Goal: Information Seeking & Learning: Find specific page/section

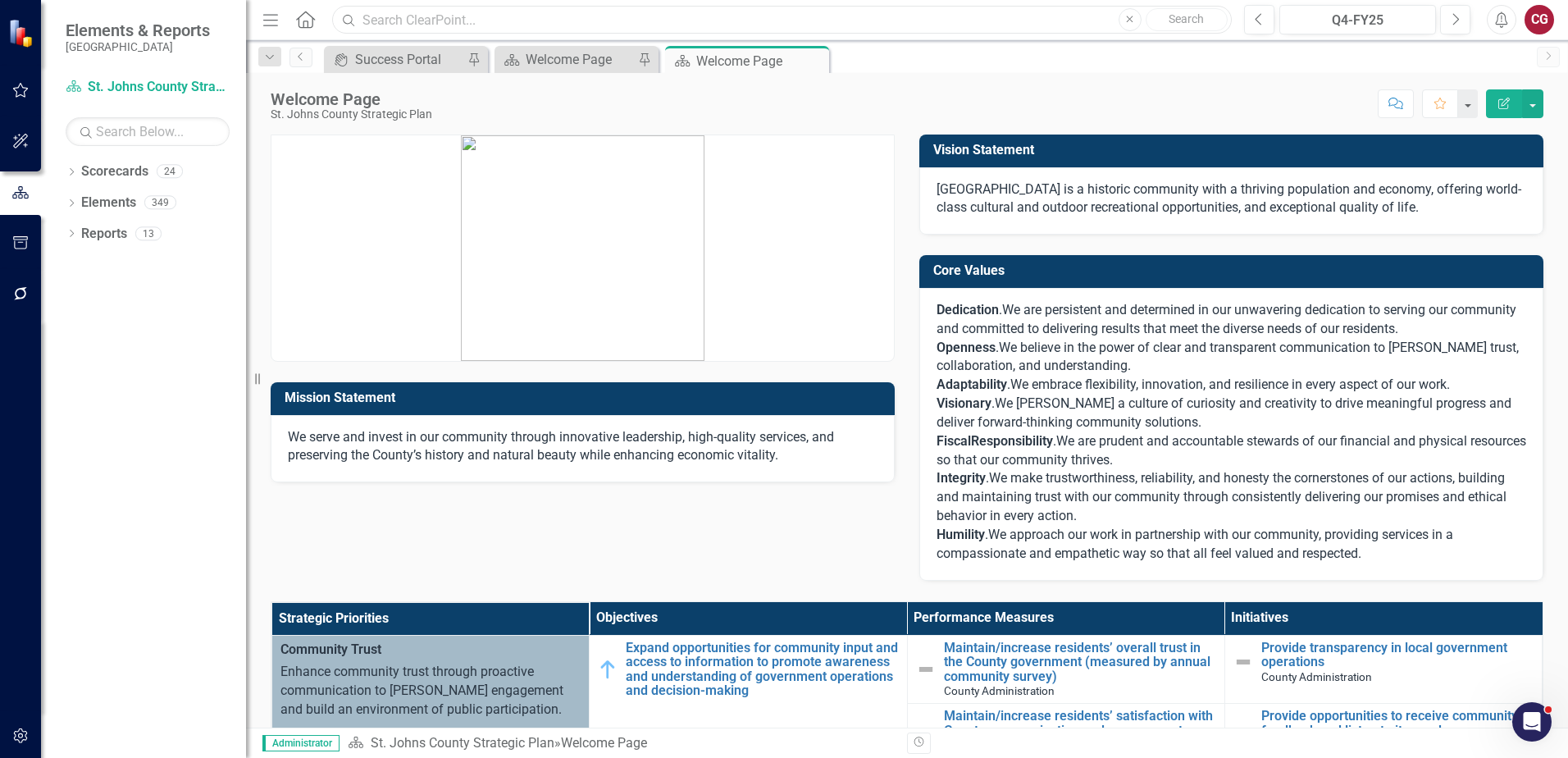
click at [382, 17] on input "text" at bounding box center [781, 20] width 900 height 29
paste input "Maintain/increase residents’ overall trust in the County government"
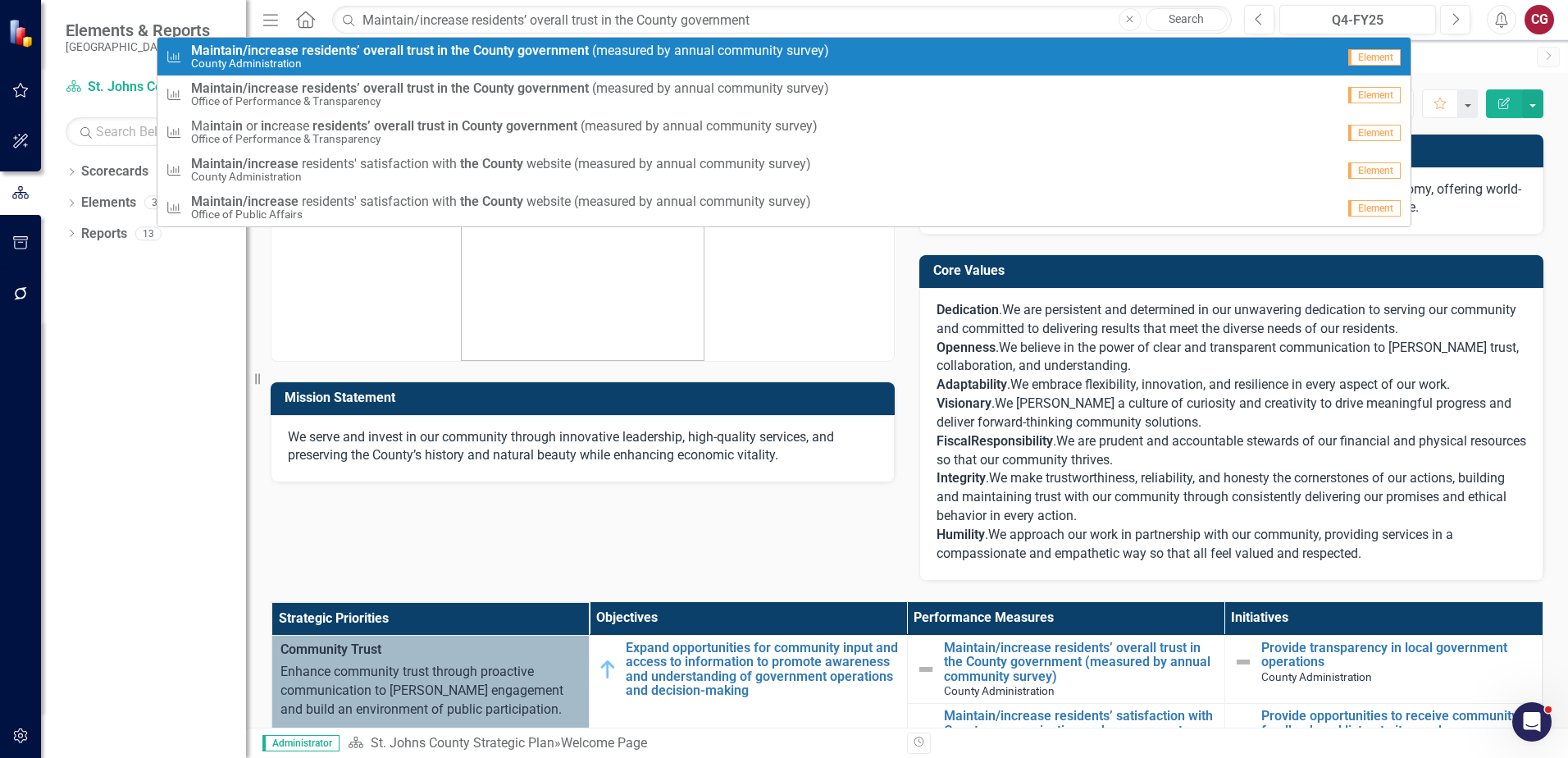
click at [730, 49] on span "Maintain/increase residents’ overall trust in the County government ( m e a s u…" at bounding box center [510, 51] width 638 height 14
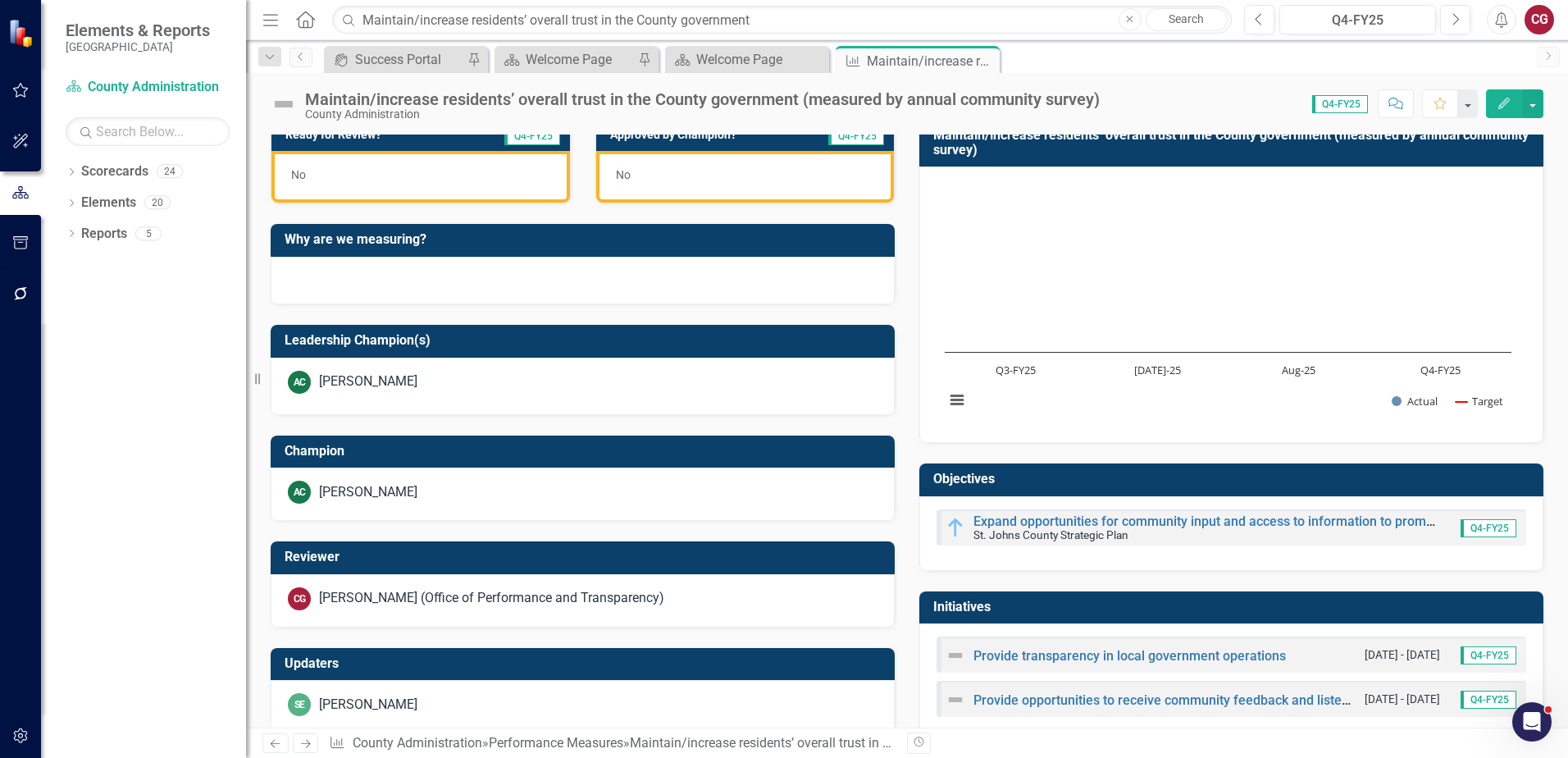
scroll to position [503, 0]
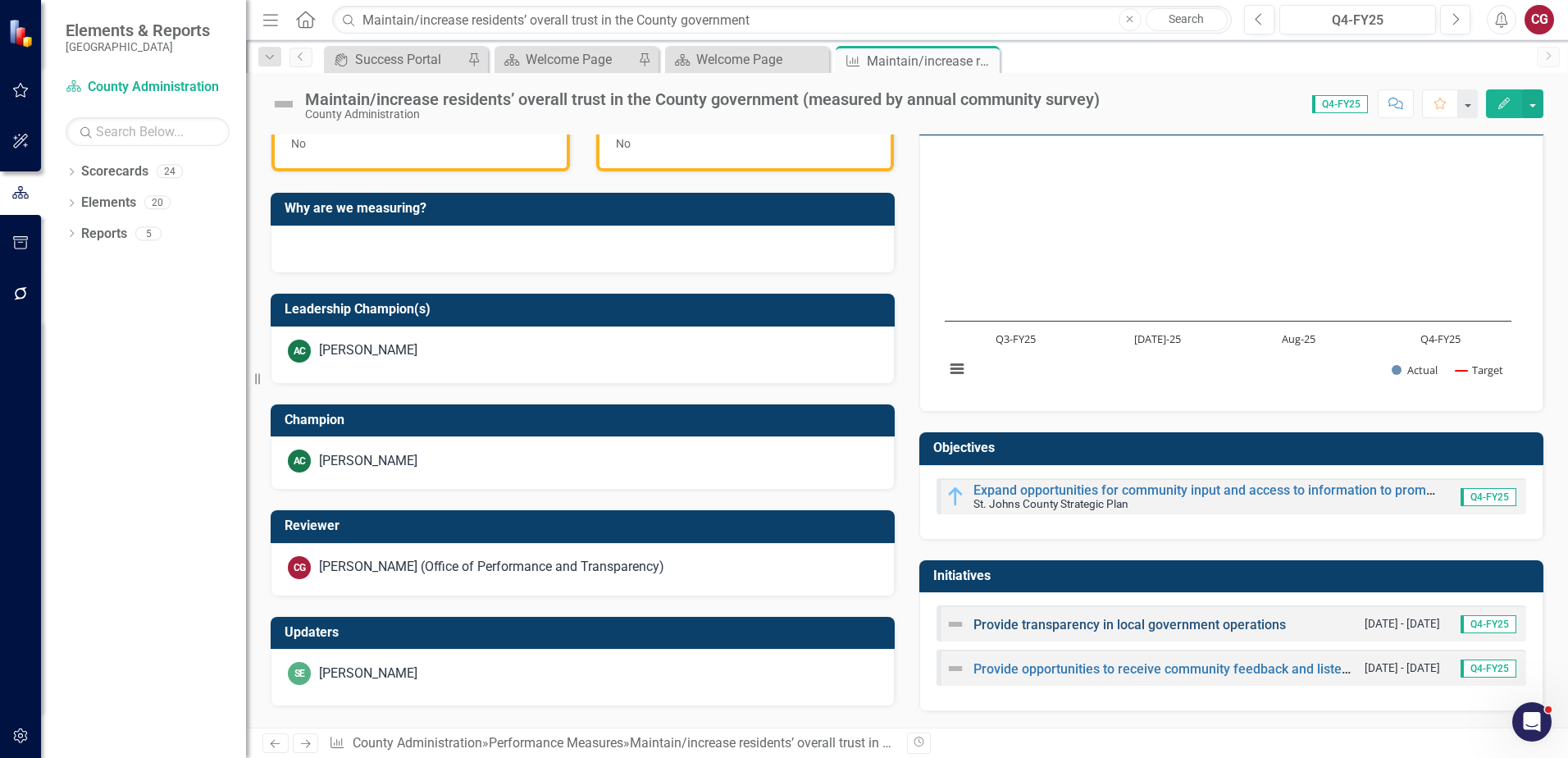
click at [1019, 625] on link "Provide transparency in local government operations" at bounding box center [1130, 624] width 313 height 15
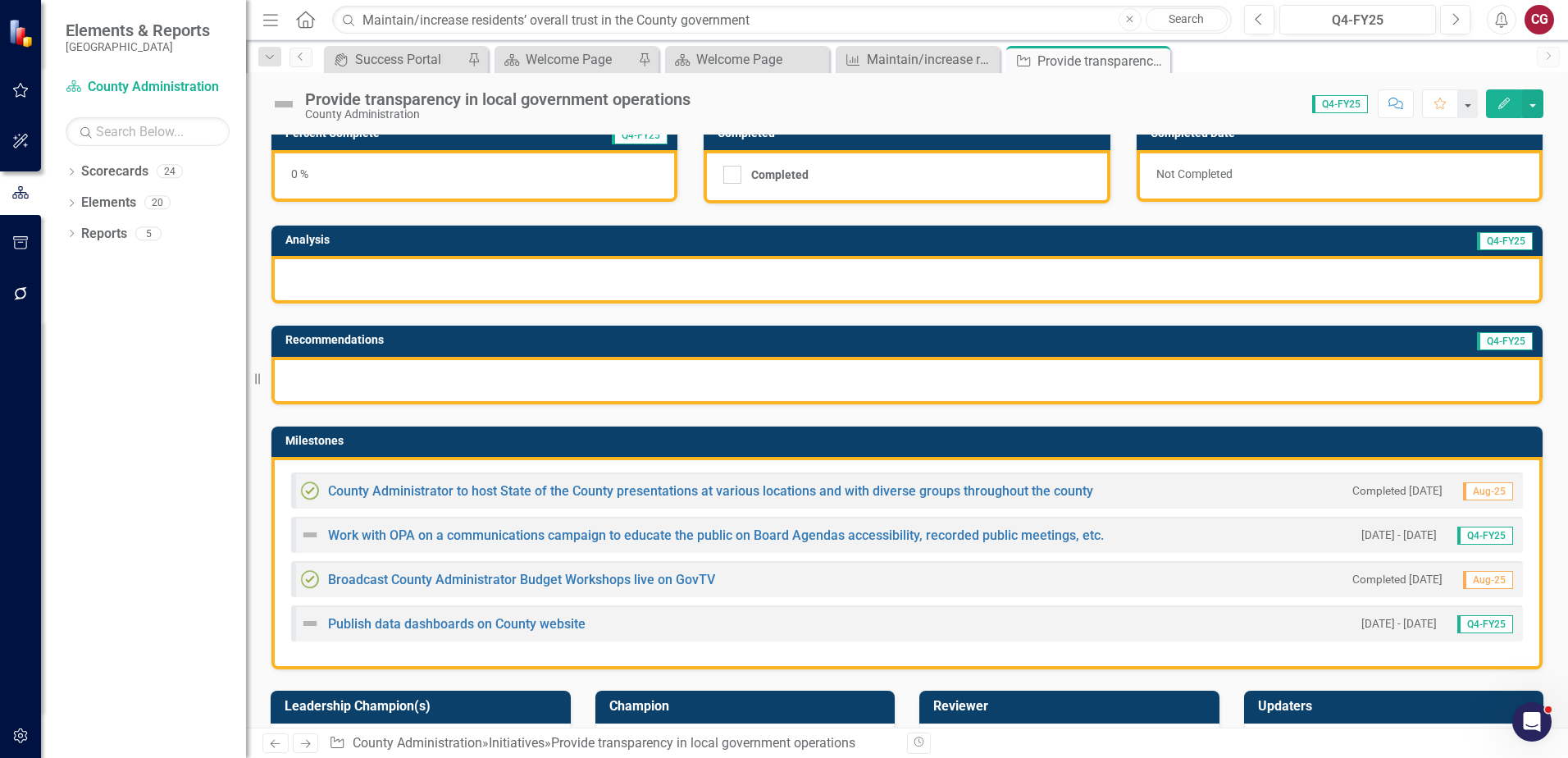
scroll to position [164, 0]
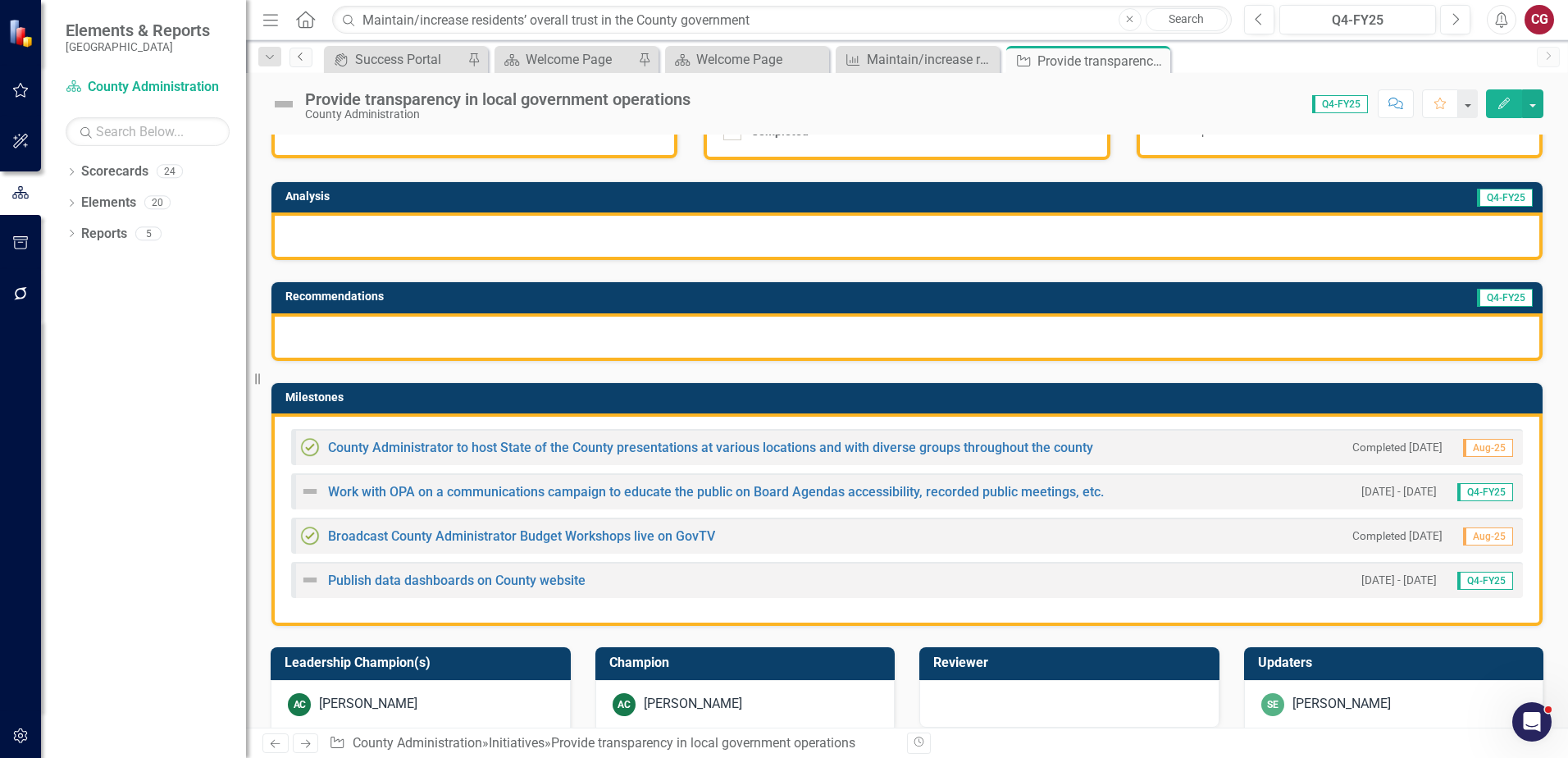
click at [305, 57] on icon "Previous" at bounding box center [301, 56] width 14 height 10
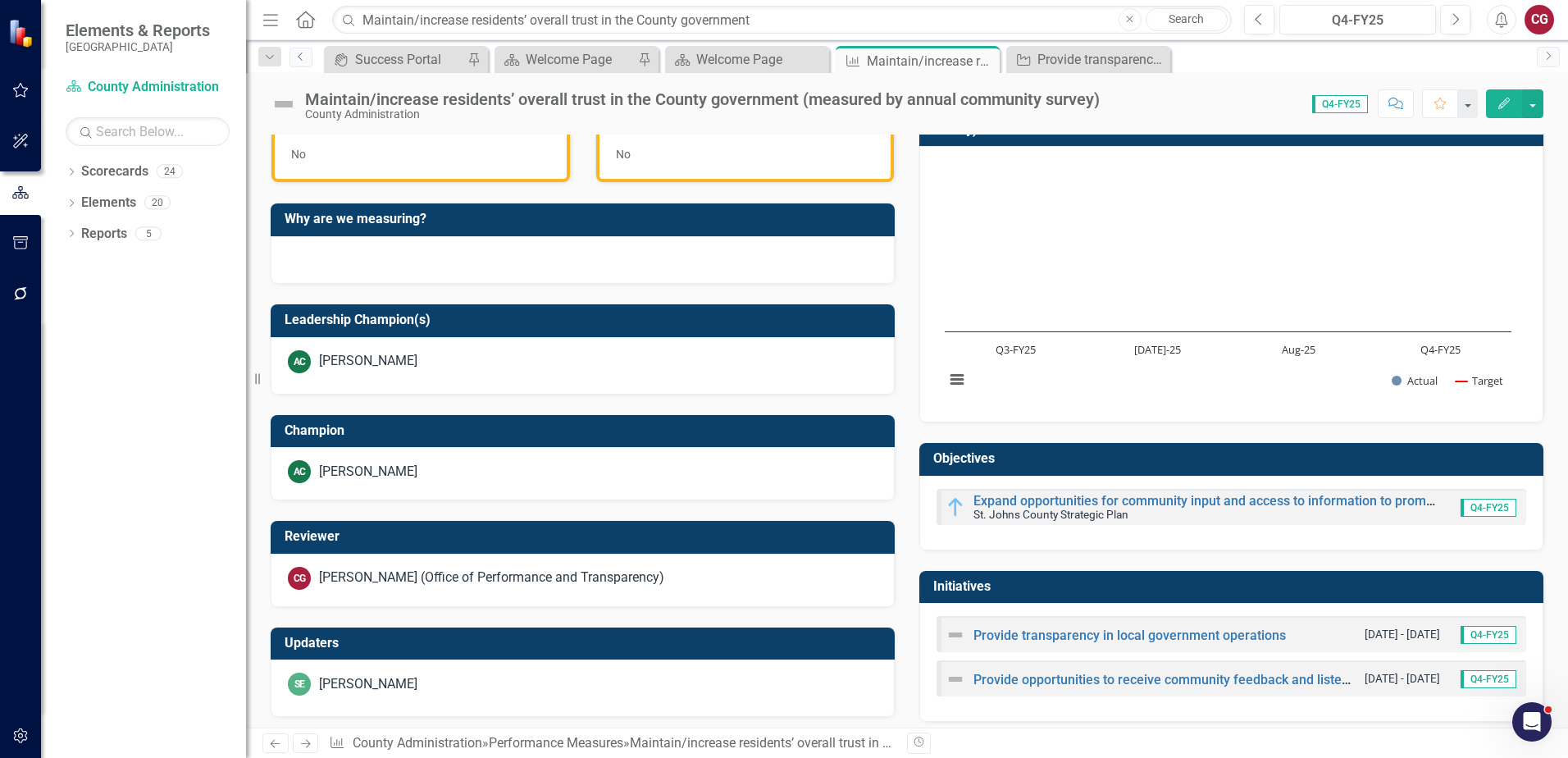
scroll to position [503, 0]
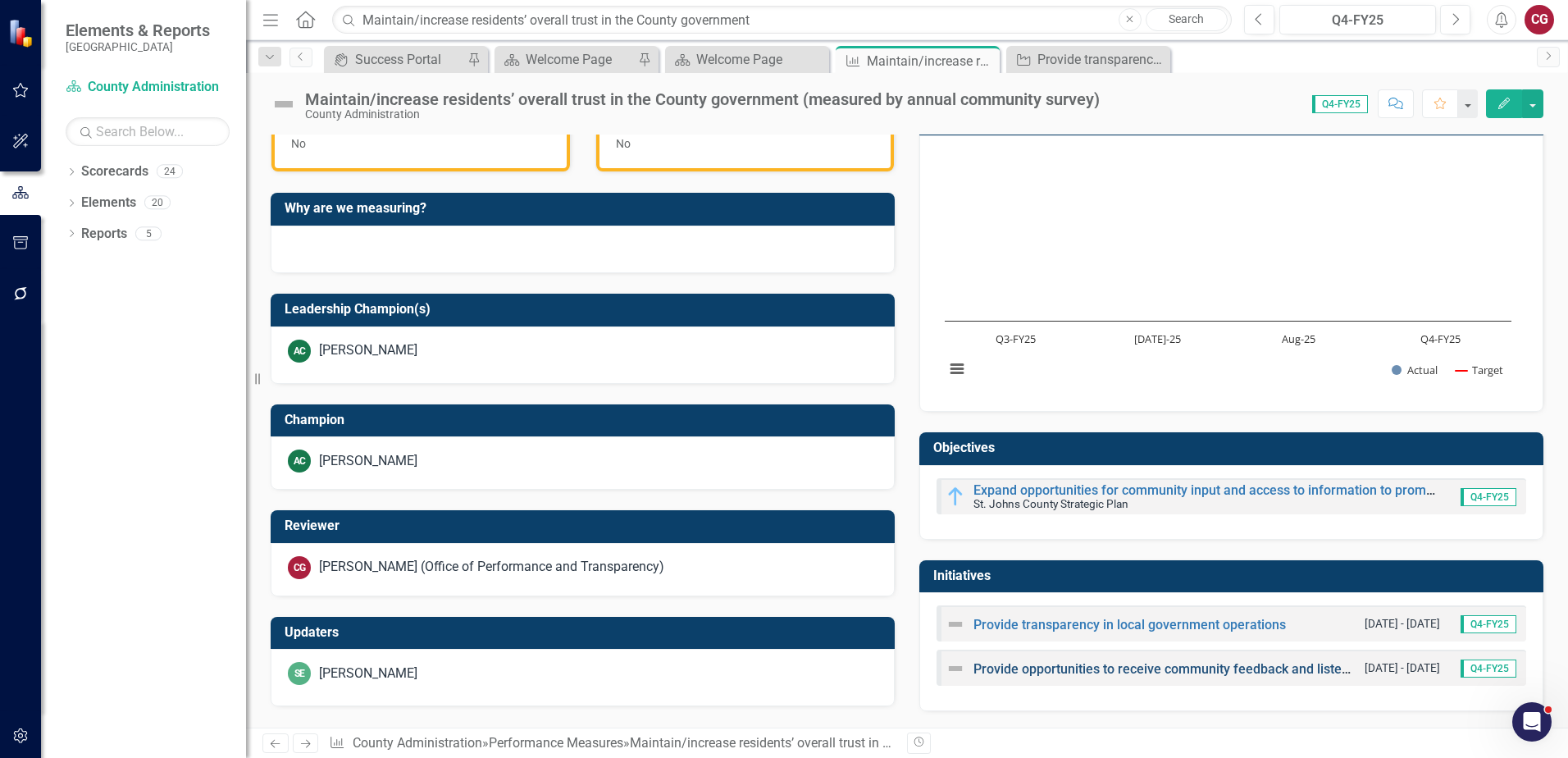
click at [1036, 670] on link "Provide opportunities to receive community feedback and listen to its needs" at bounding box center [1197, 668] width 447 height 15
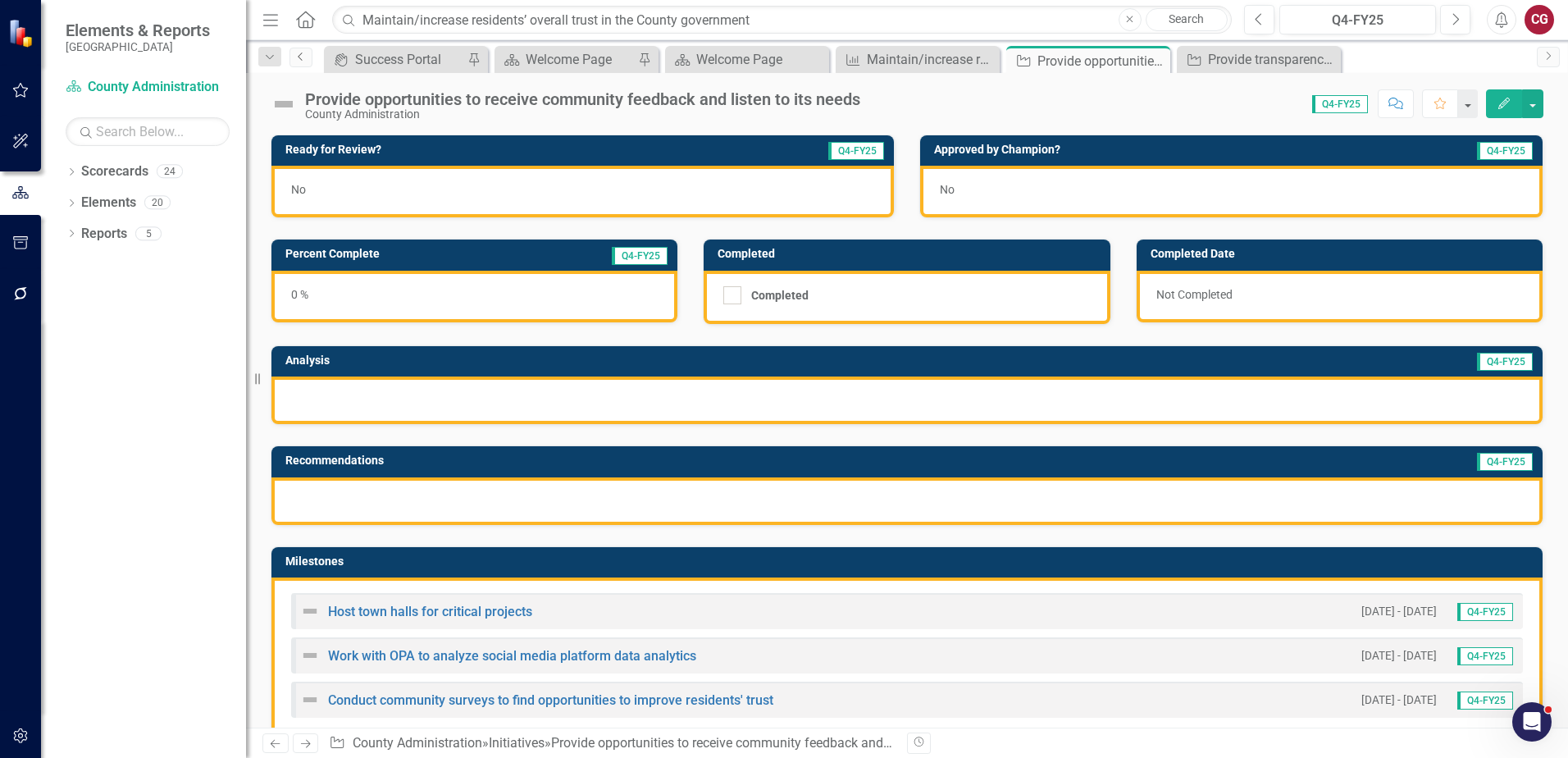
click at [304, 61] on icon "Previous" at bounding box center [301, 56] width 14 height 10
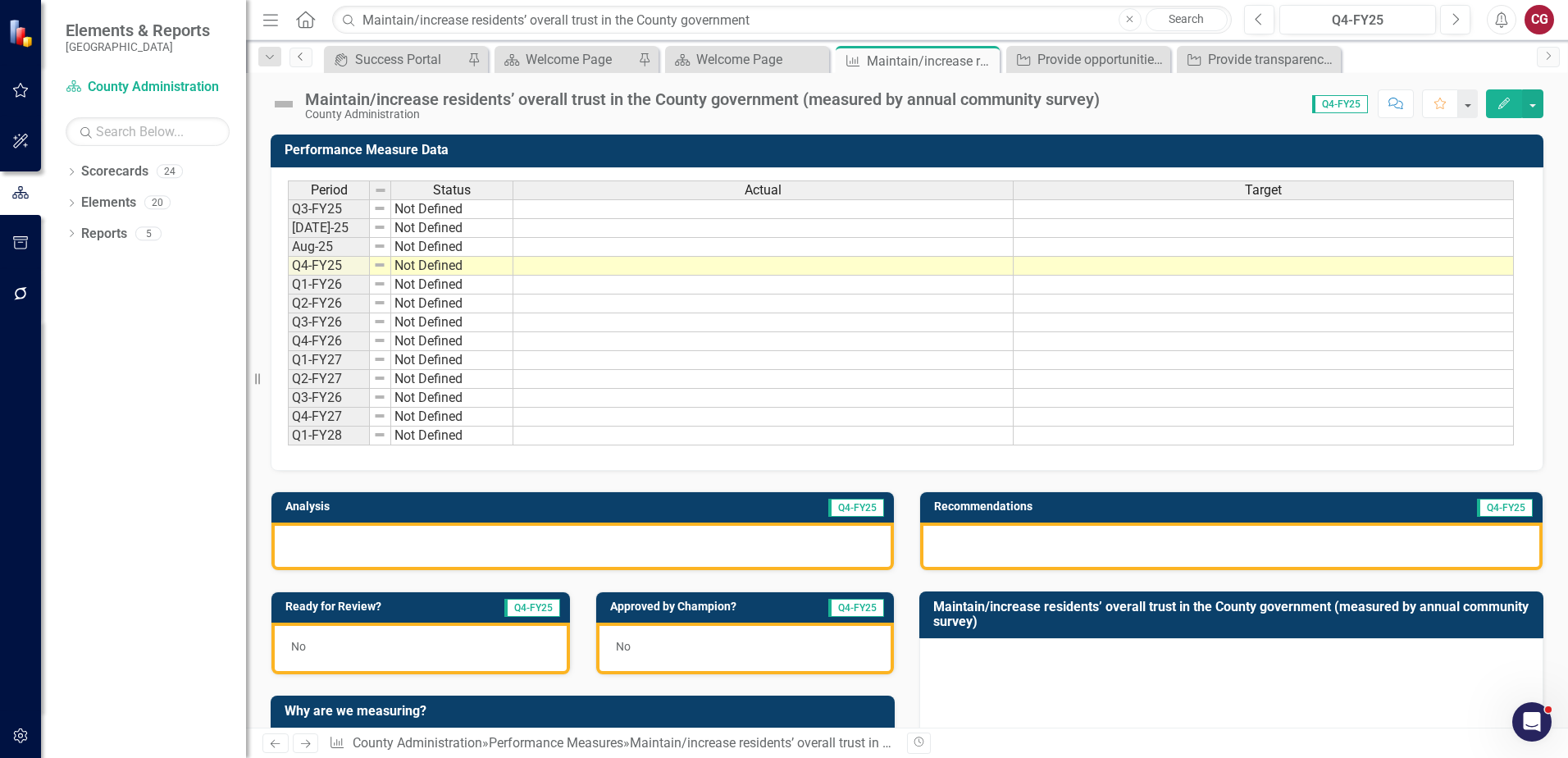
click at [304, 61] on icon "Previous" at bounding box center [301, 56] width 14 height 10
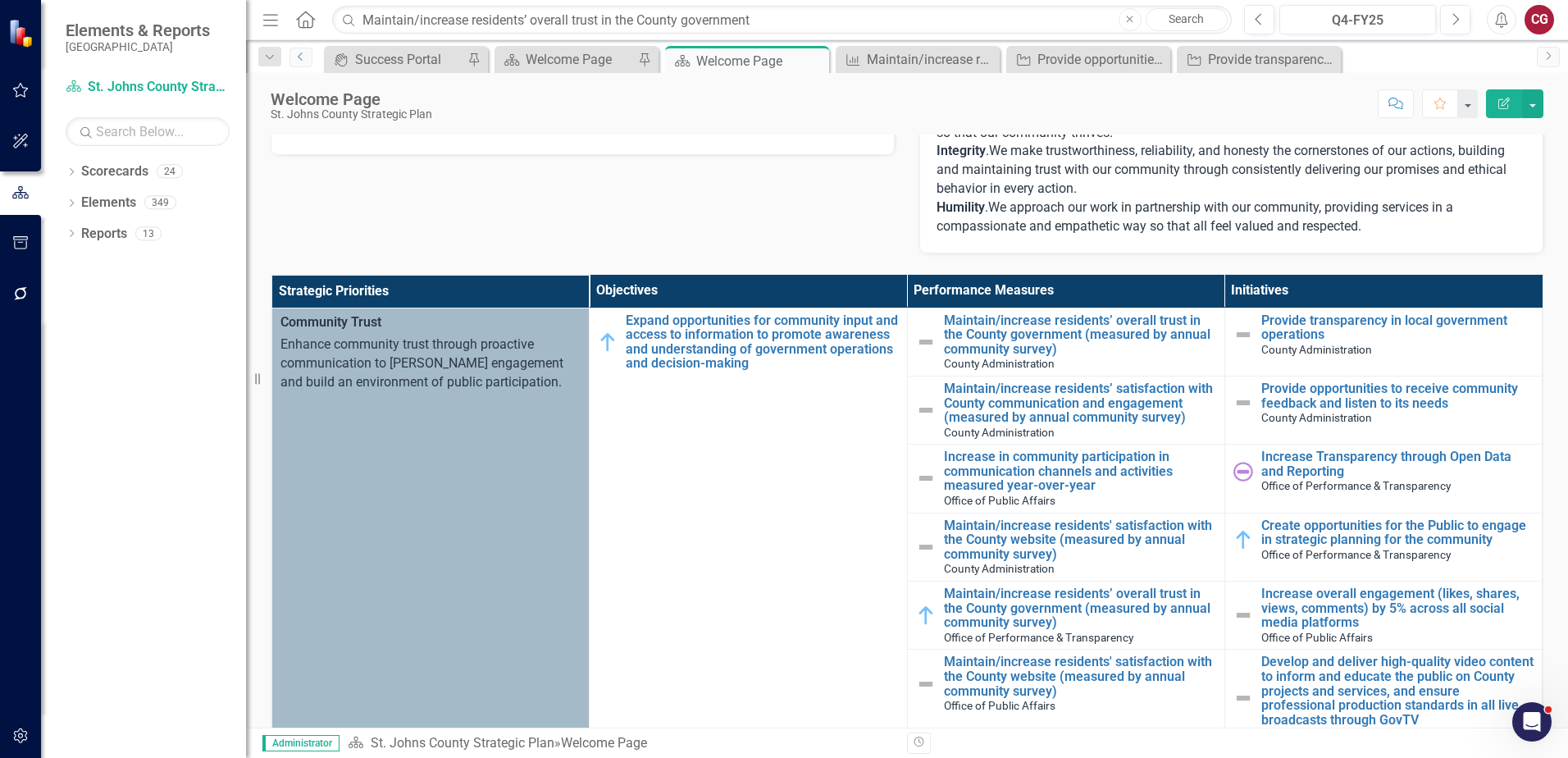
scroll to position [328, 0]
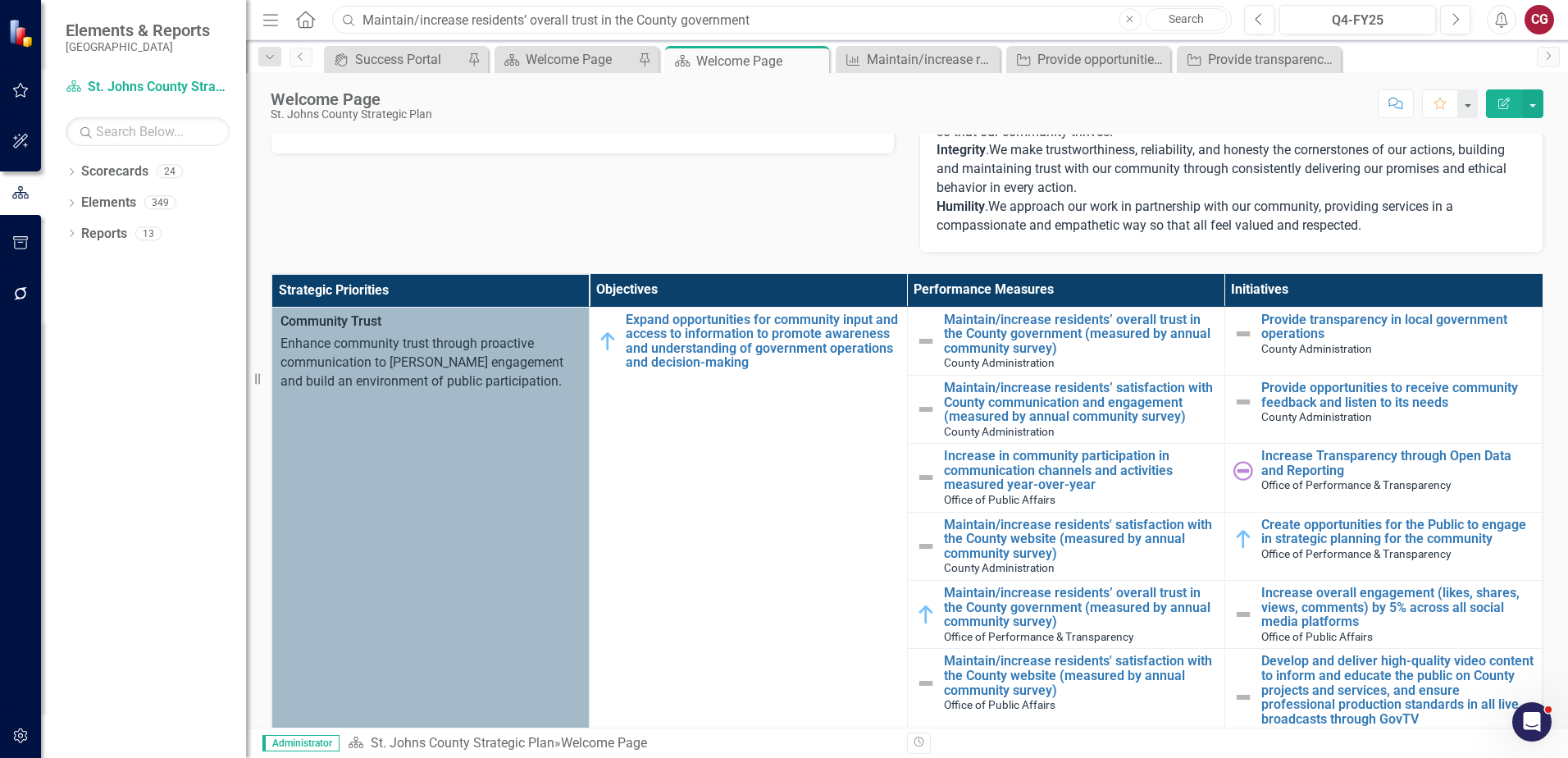
click at [782, 14] on input "Maintain/increase residents’ overall trust in the County government" at bounding box center [781, 20] width 900 height 29
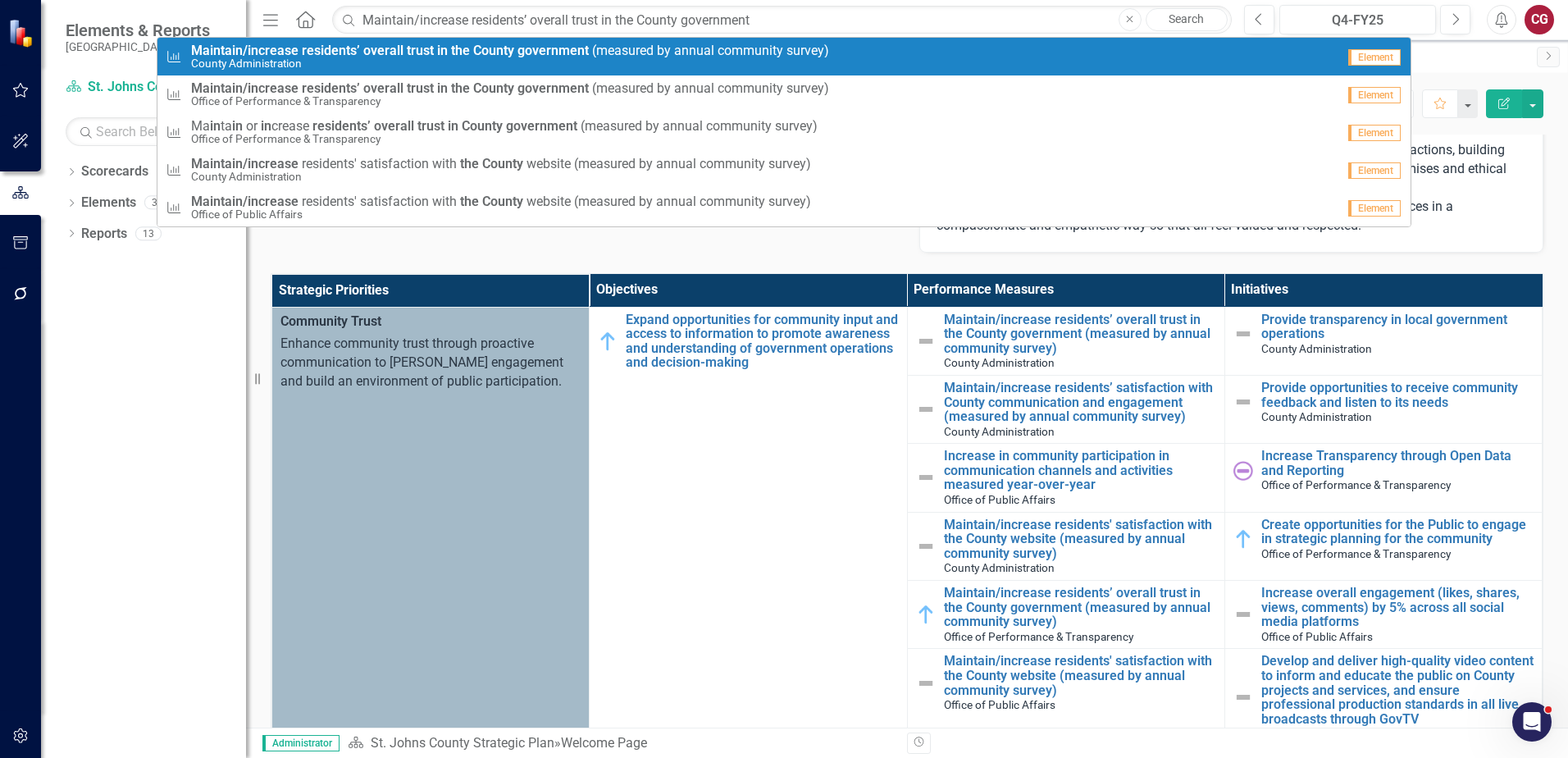
click at [732, 63] on small "County Administration" at bounding box center [510, 63] width 638 height 13
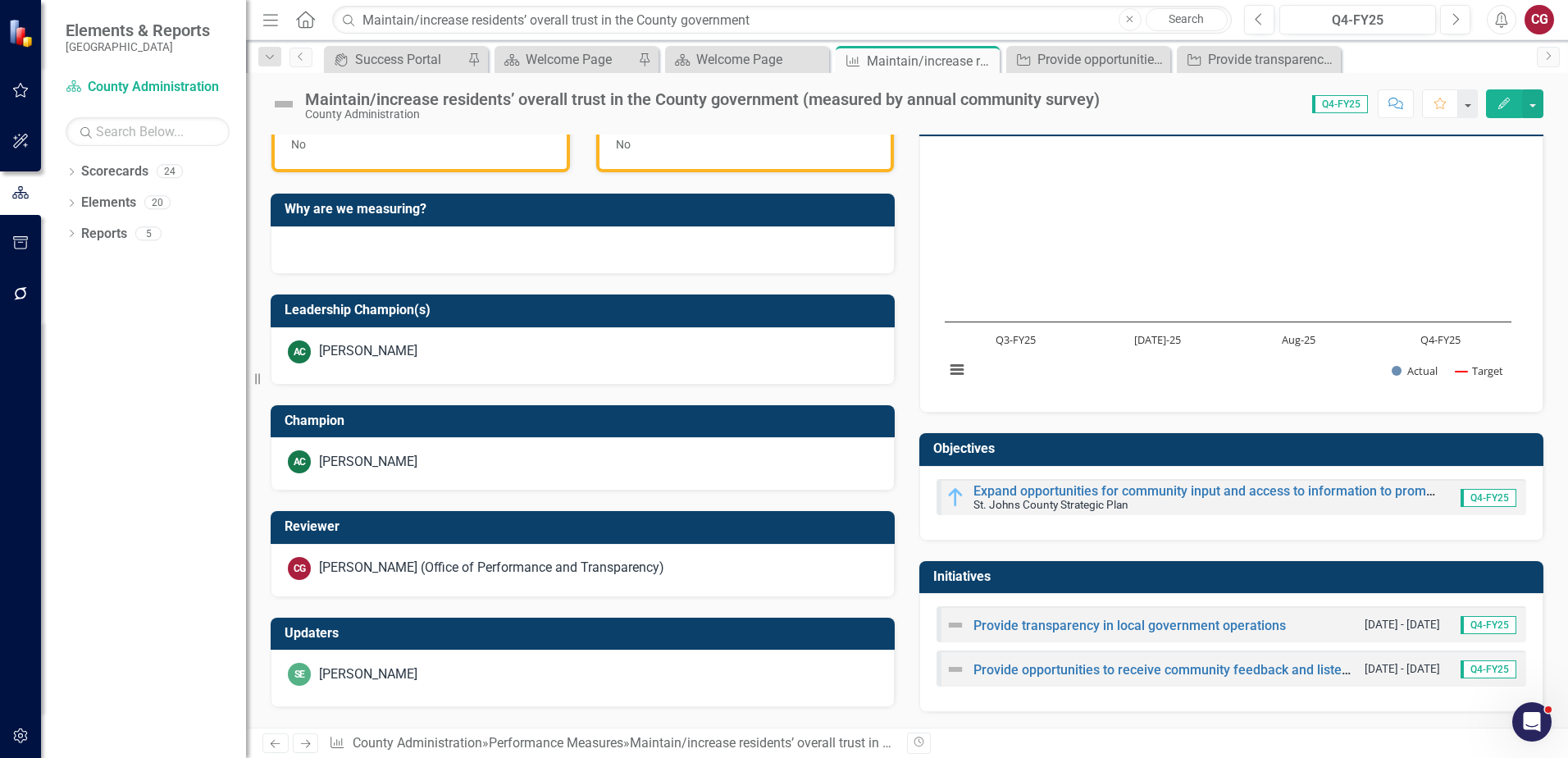
scroll to position [503, 0]
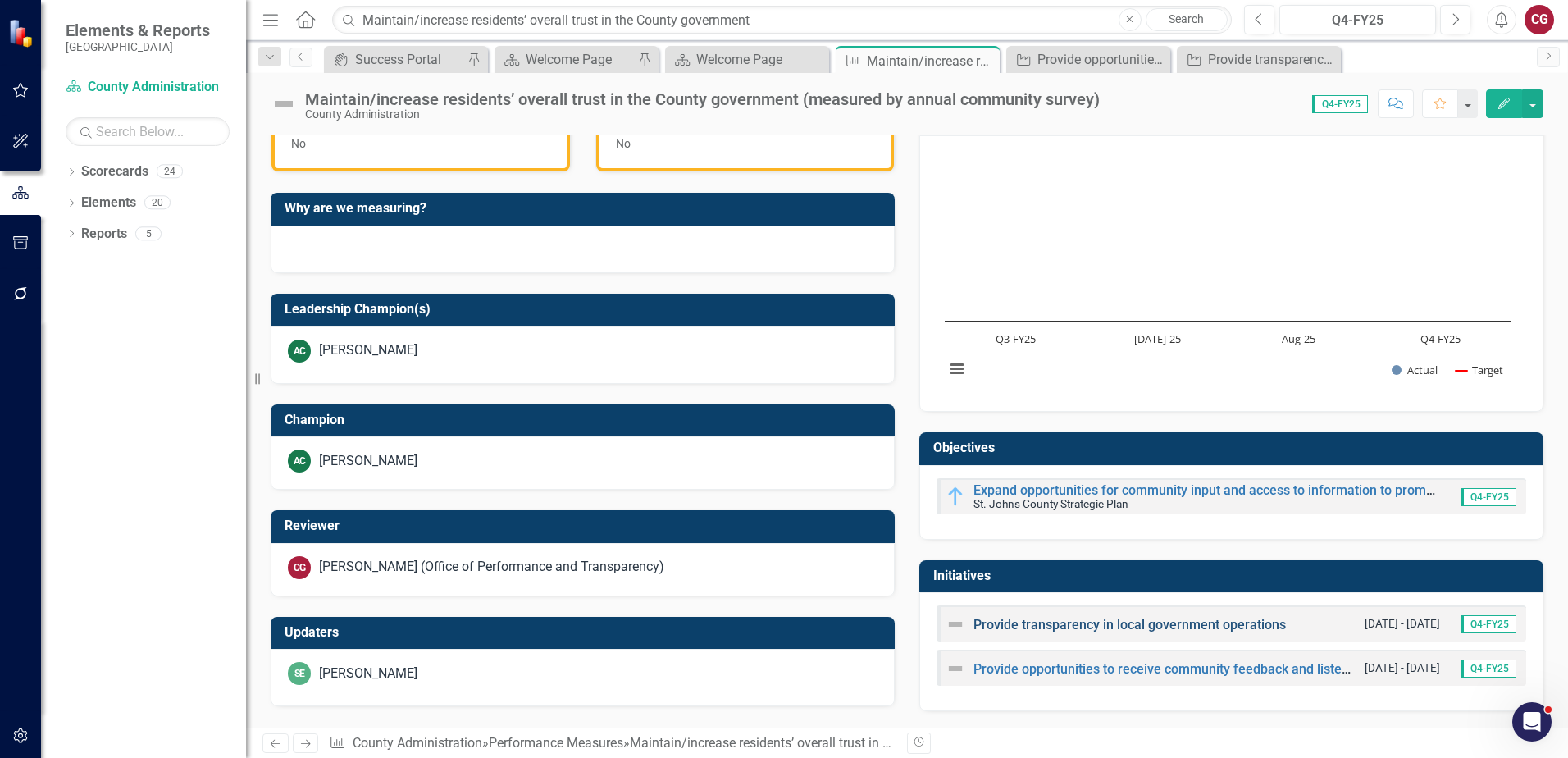
click at [1010, 627] on link "Provide transparency in local government operations" at bounding box center [1130, 624] width 313 height 15
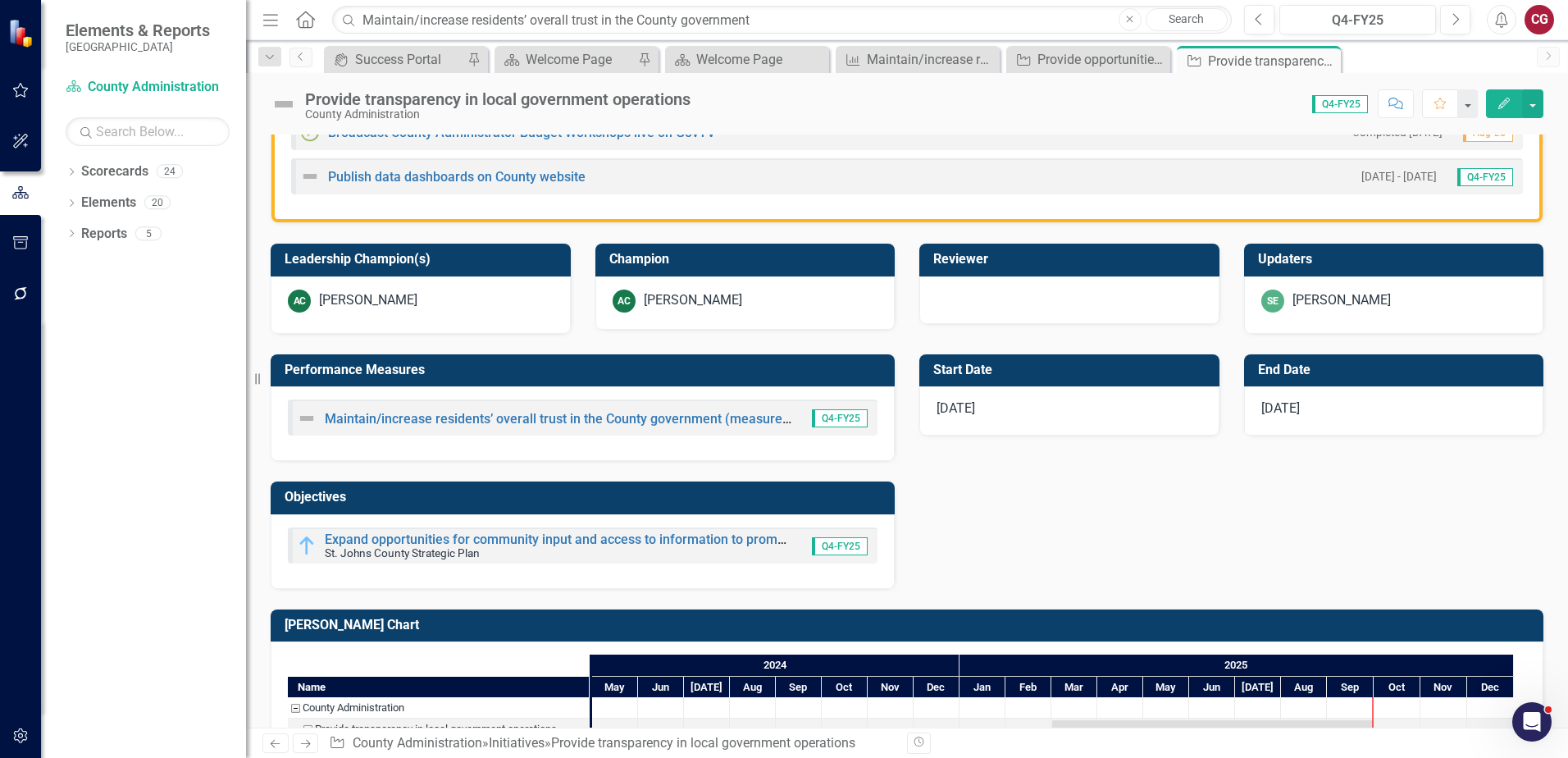
scroll to position [574, 0]
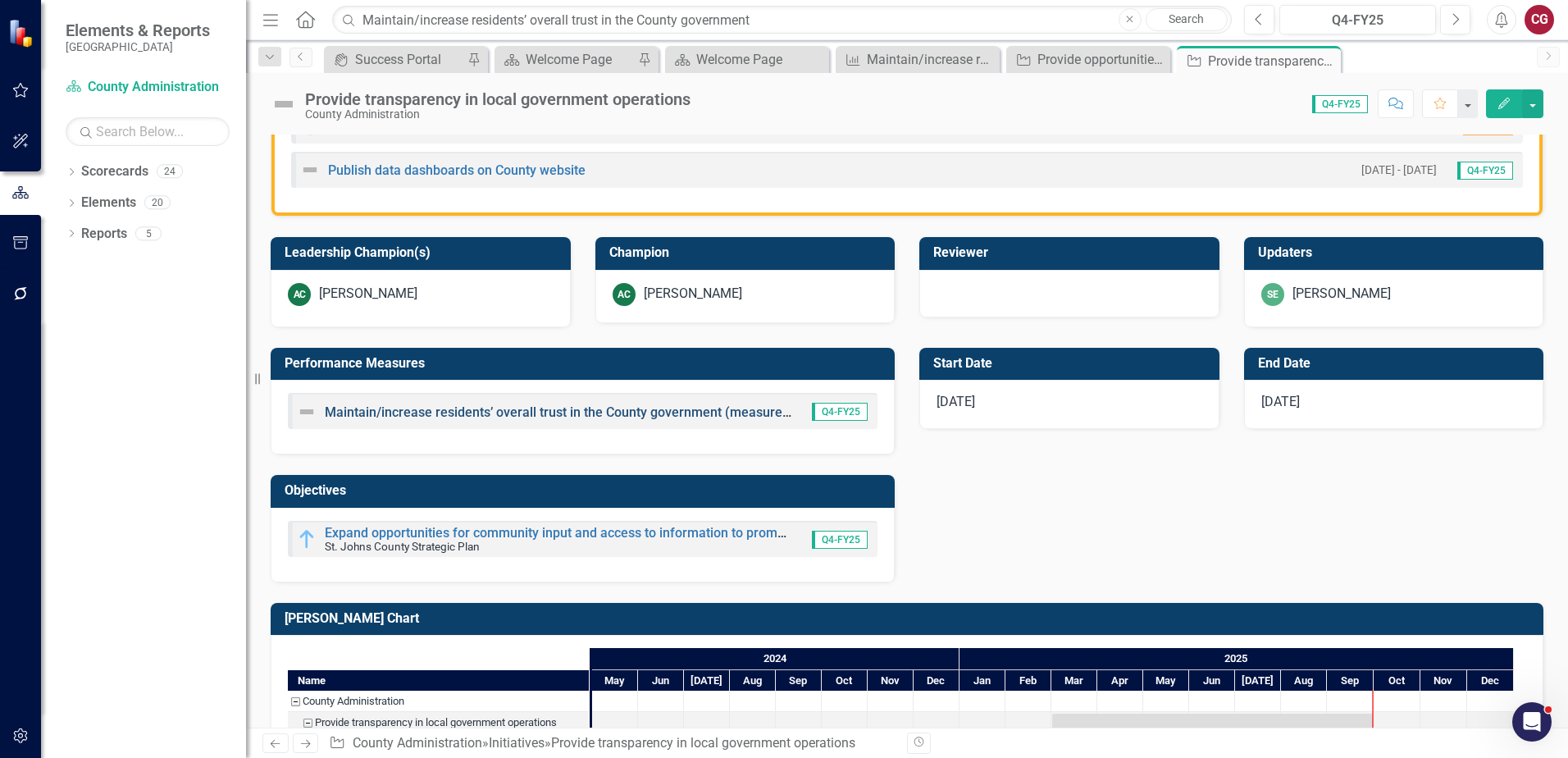
click at [513, 412] on link "Maintain/increase residents’ overall trust in the County government (measured b…" at bounding box center [646, 412] width 642 height 15
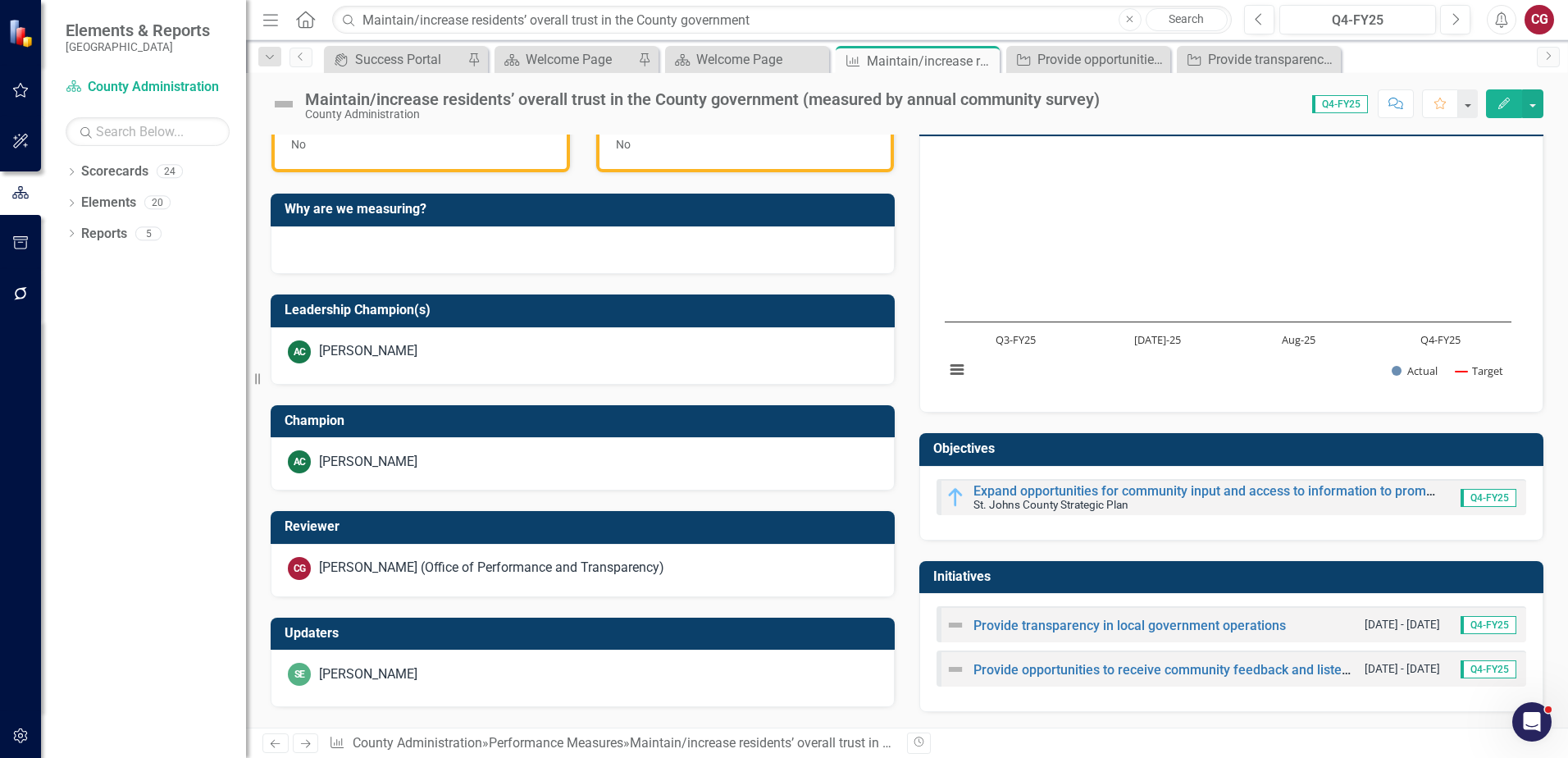
scroll to position [503, 0]
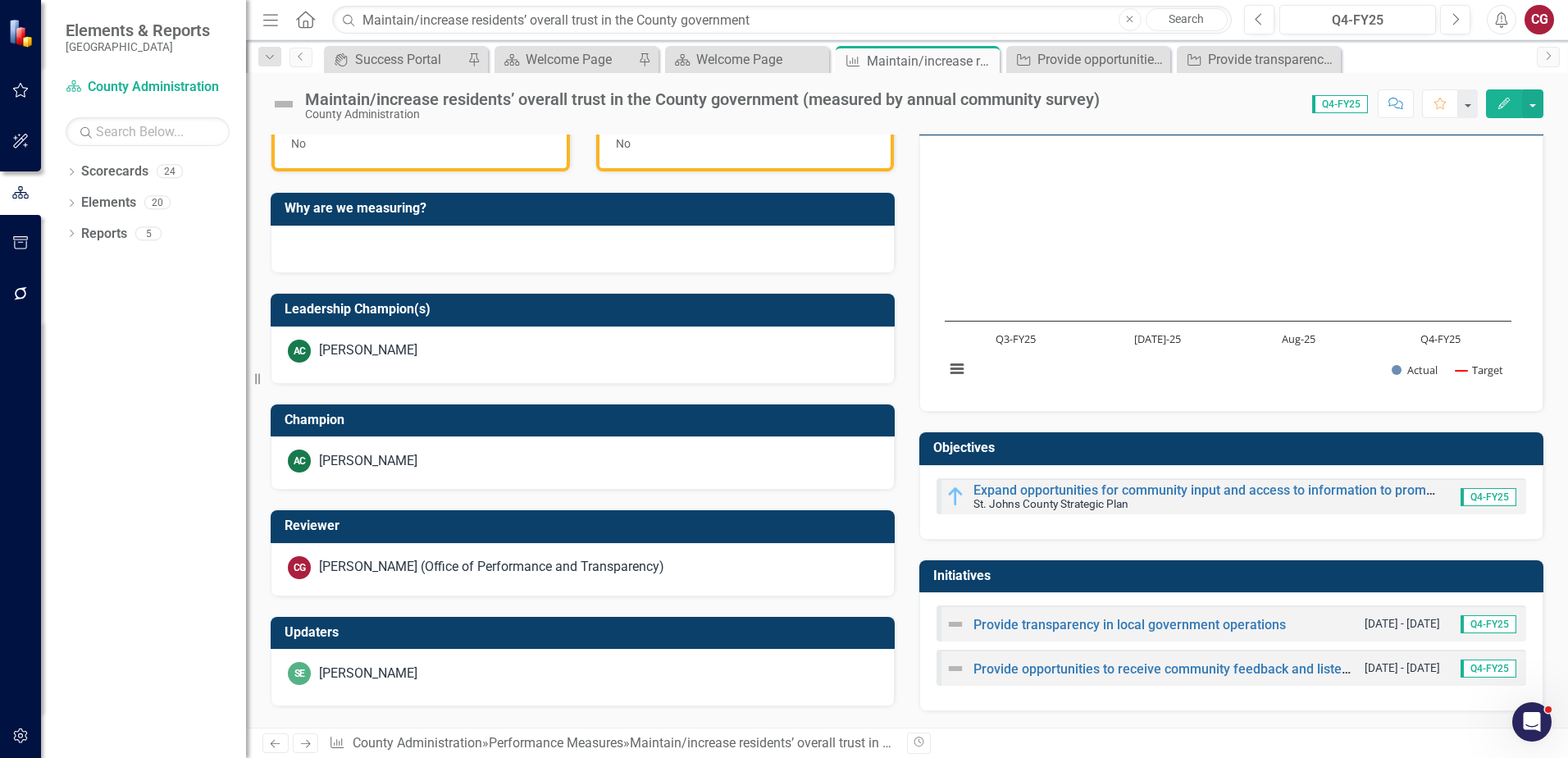
click at [1051, 659] on div "Provide opportunities to receive community feedback and listen to its needs" at bounding box center [1151, 668] width 411 height 20
click at [1052, 671] on link "Provide opportunities to receive community feedback and listen to its needs" at bounding box center [1197, 668] width 447 height 15
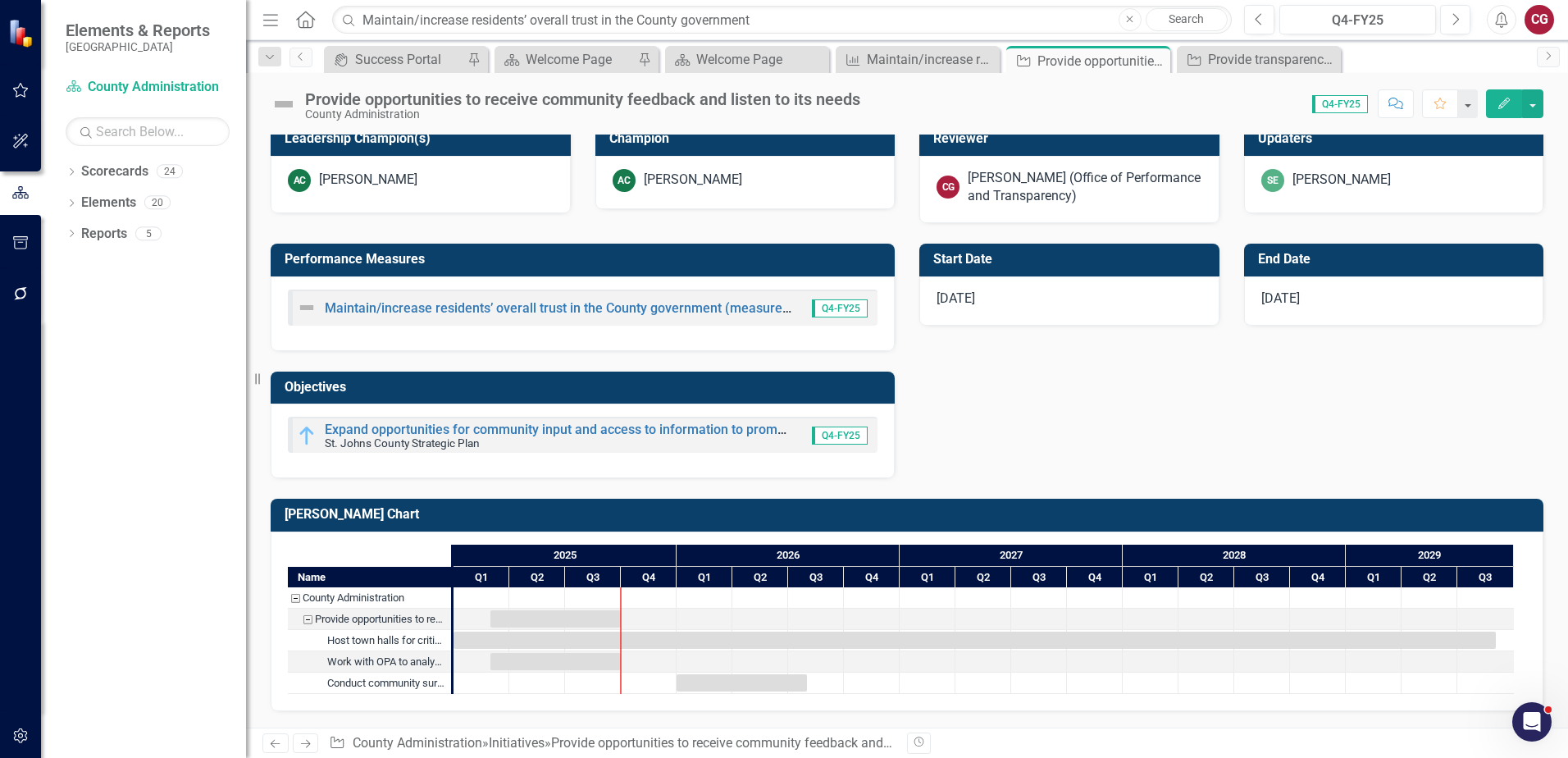
scroll to position [562, 0]
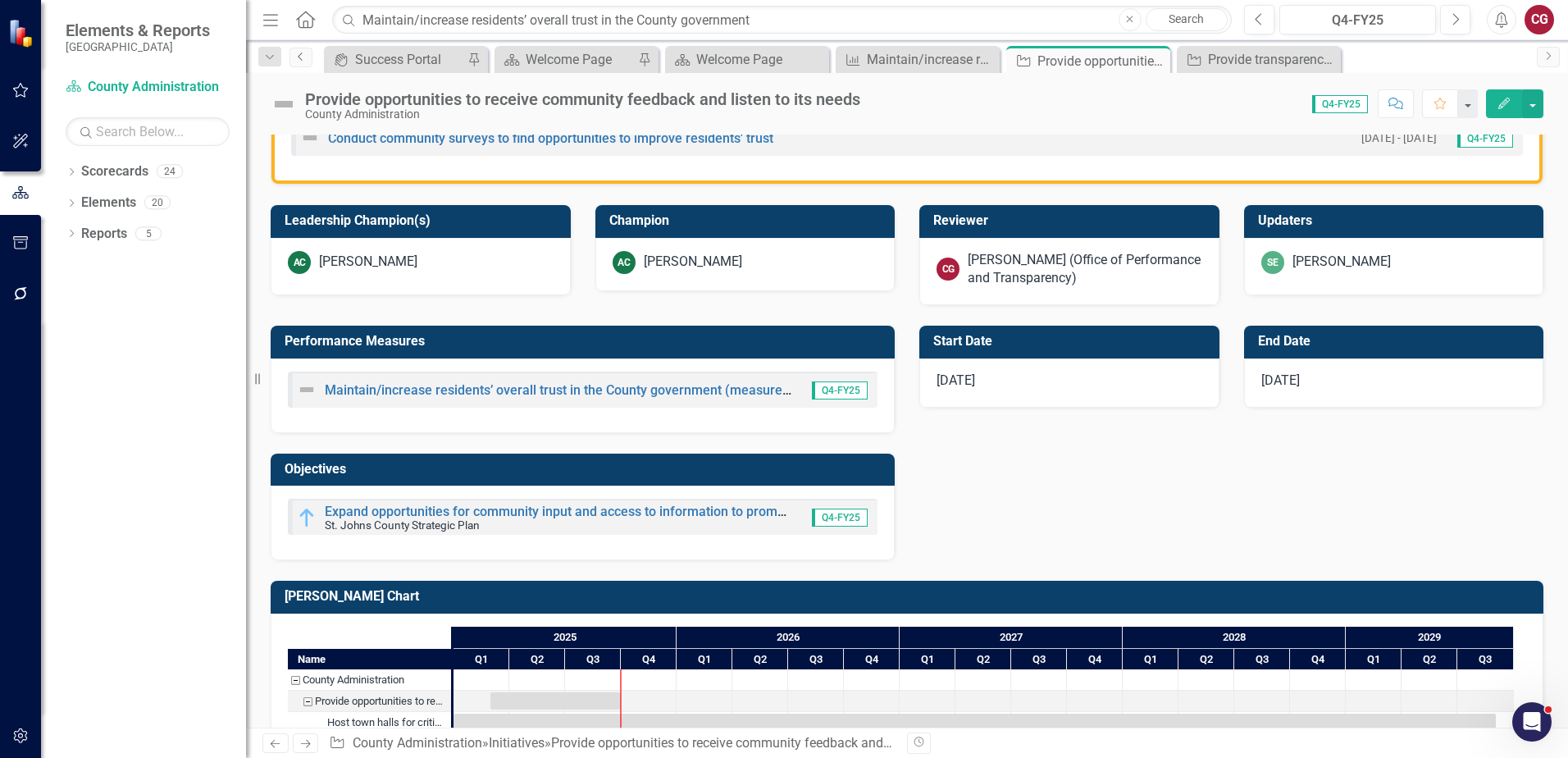
click at [301, 59] on icon at bounding box center [299, 56] width 5 height 8
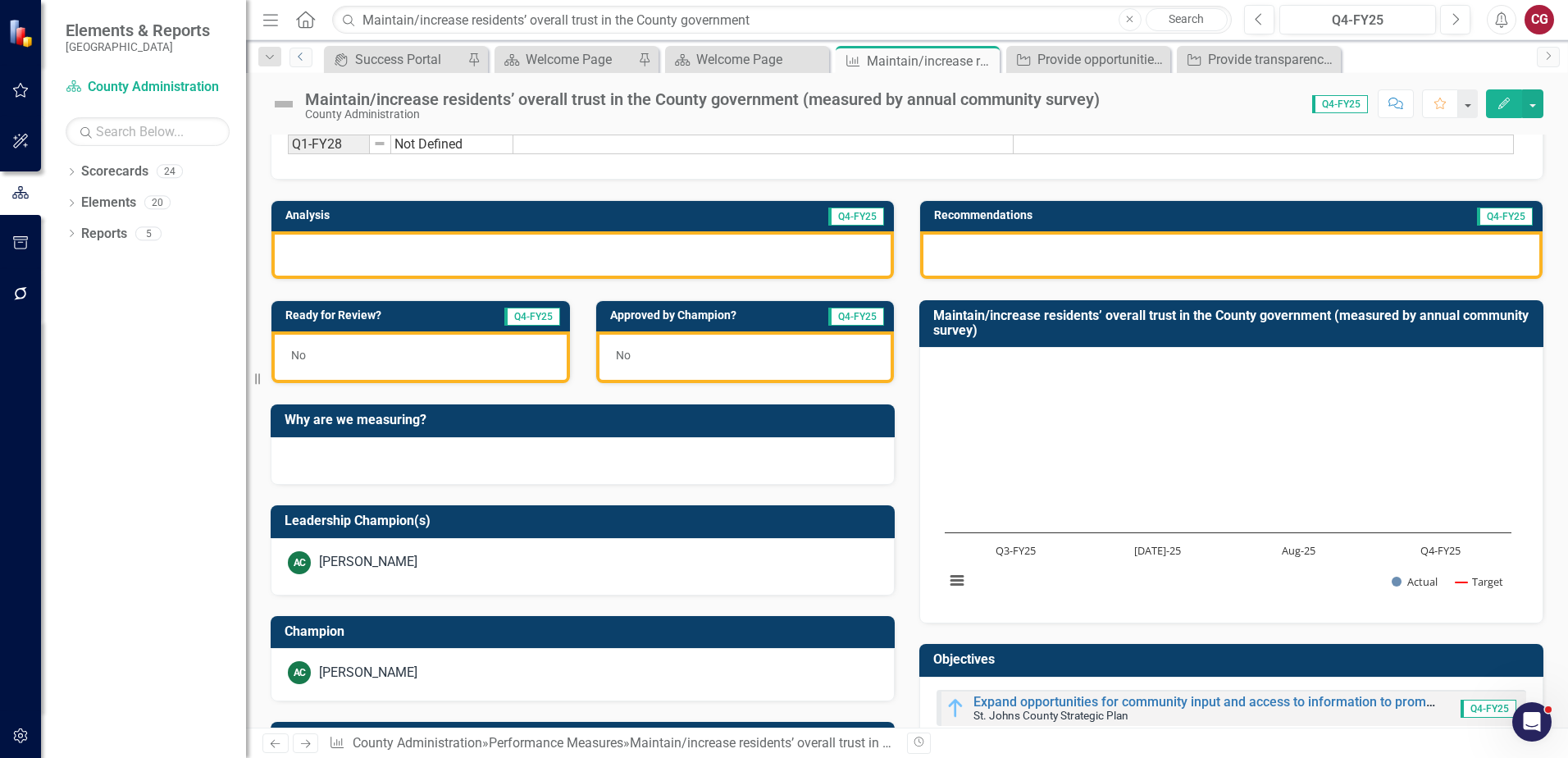
scroll to position [503, 0]
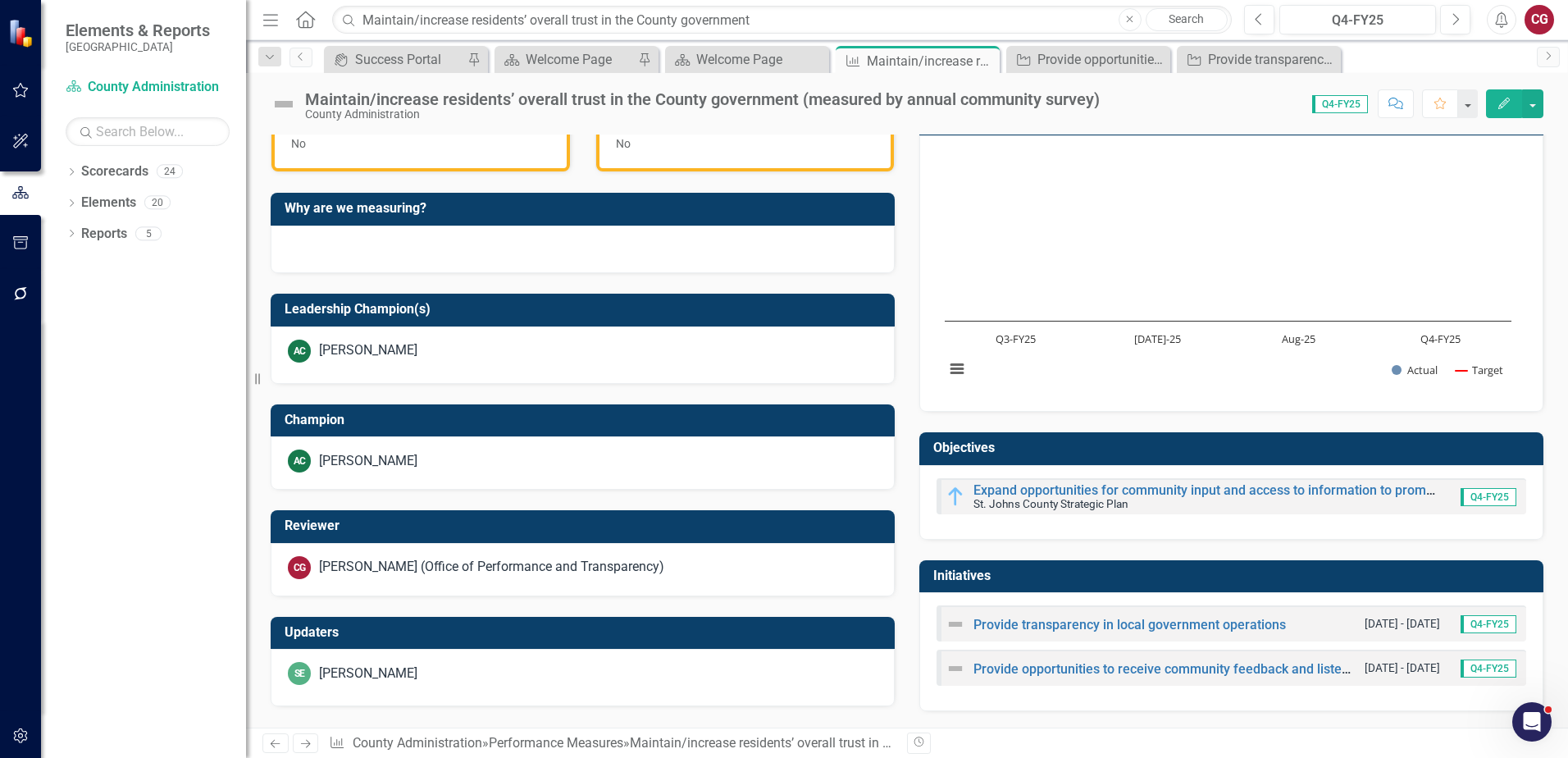
click at [1234, 678] on div "Provide opportunities to receive community feedback and listen to its needs [DA…" at bounding box center [1232, 668] width 590 height 36
click at [1233, 668] on link "Provide opportunities to receive community feedback and listen to its needs" at bounding box center [1197, 668] width 447 height 15
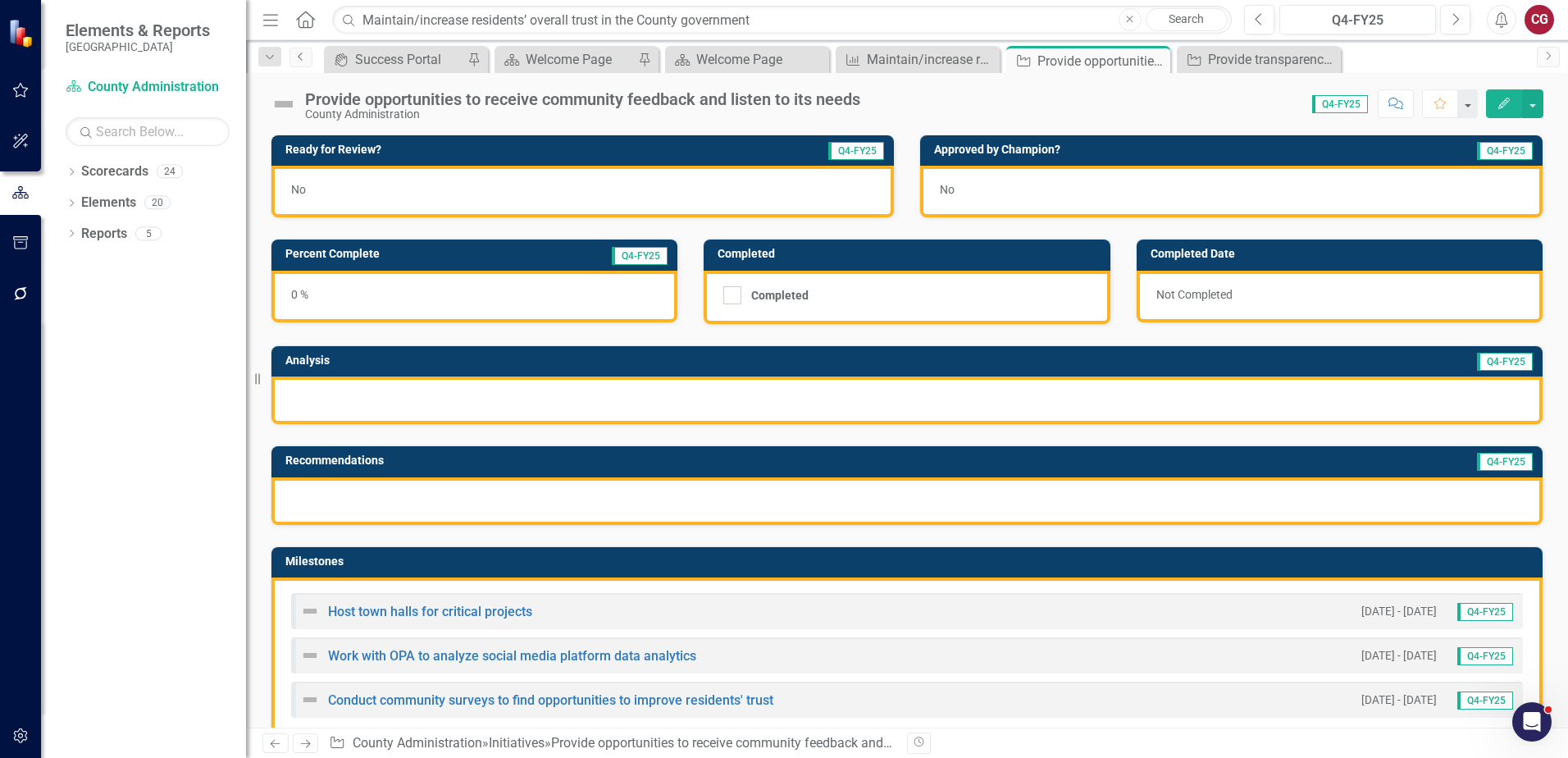
click at [305, 62] on link "Previous" at bounding box center [300, 58] width 23 height 20
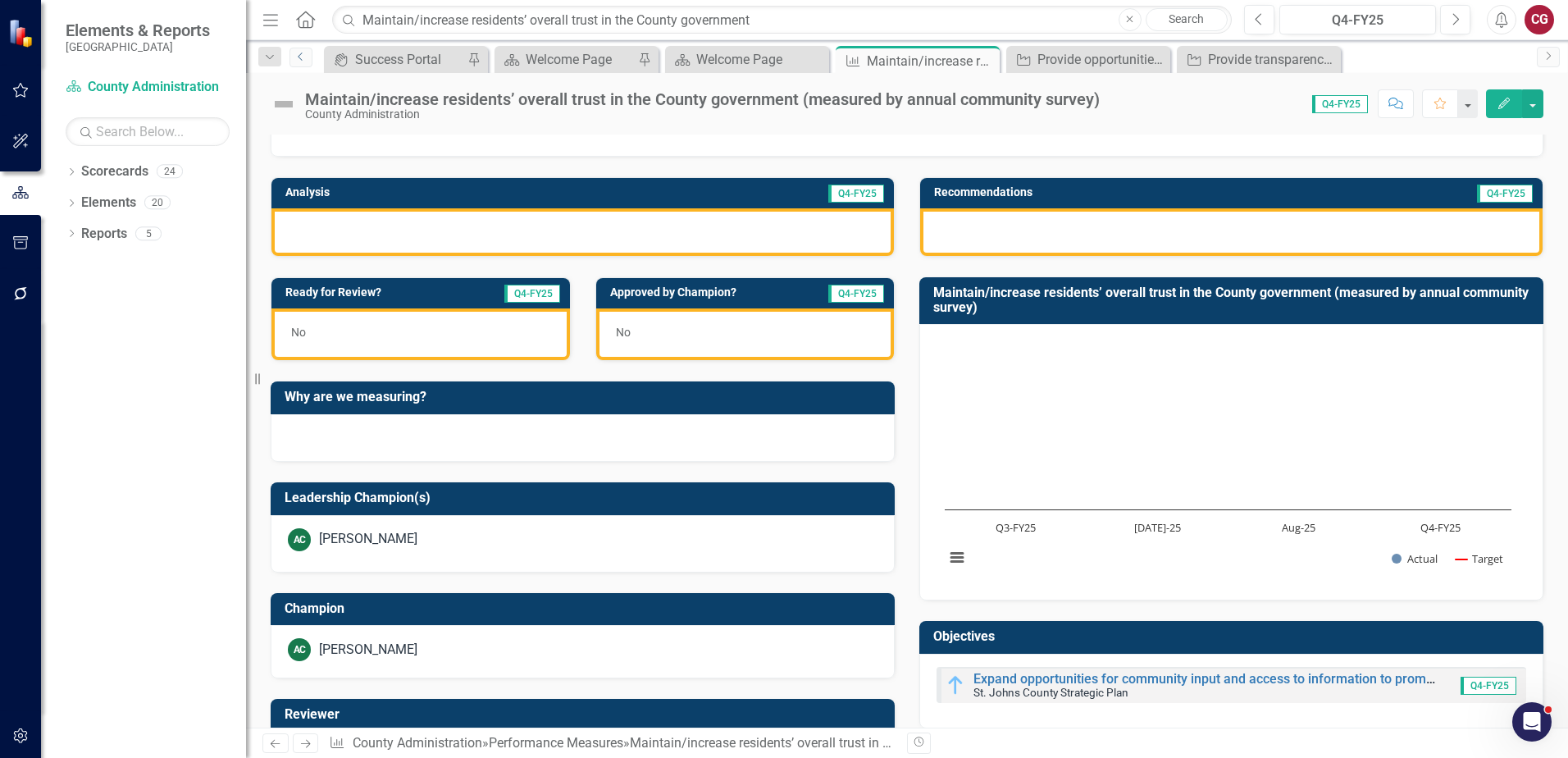
scroll to position [328, 0]
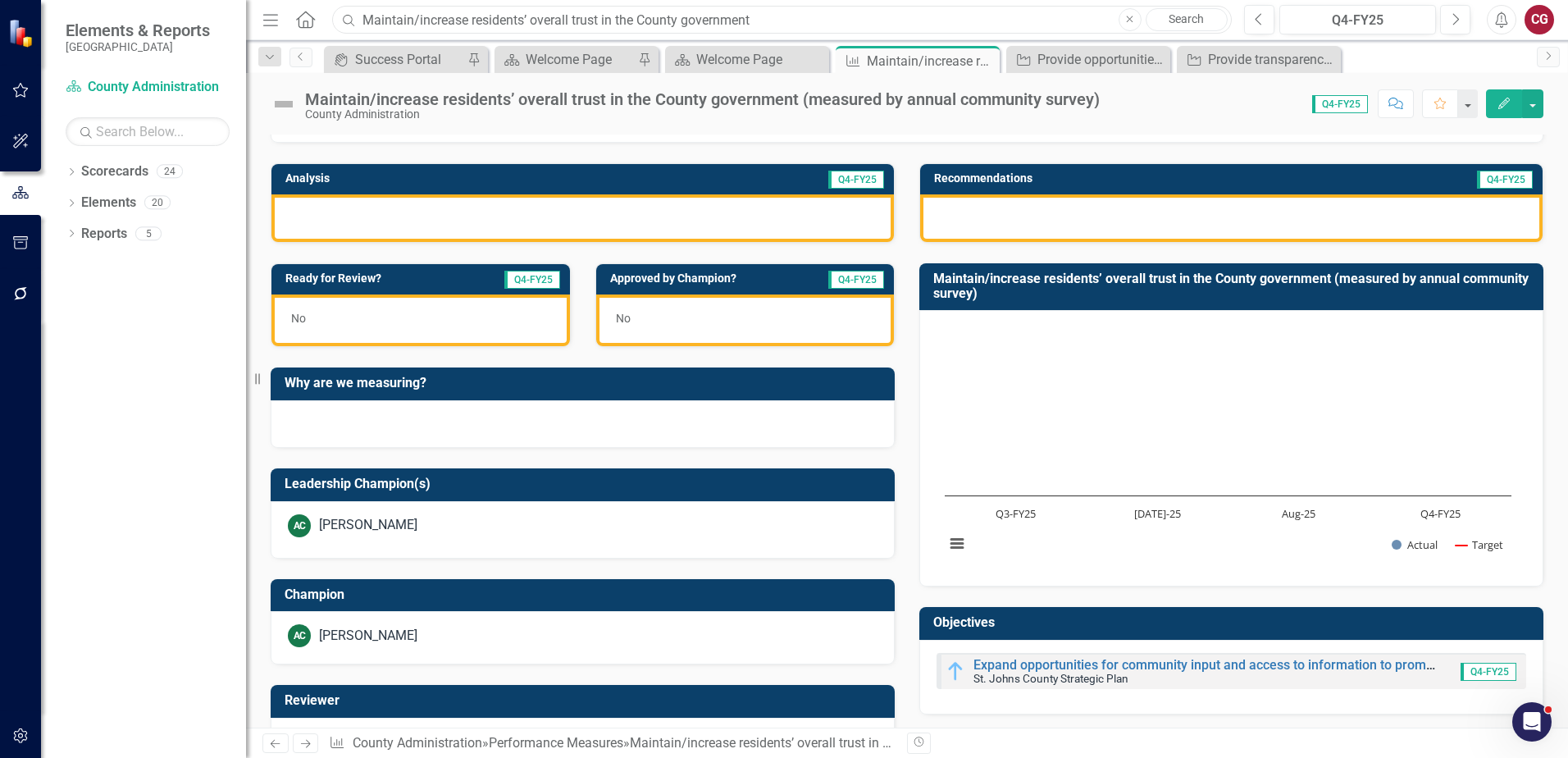
click at [559, 19] on input "Maintain/increase residents’ overall trust in the County government" at bounding box center [781, 20] width 900 height 29
drag, startPoint x: 770, startPoint y: 14, endPoint x: 119, endPoint y: -33, distance: 652.7
click at [119, 0] on html "Elements & Reports [GEOGRAPHIC_DATA] Scorecard County Administration Search Dro…" at bounding box center [784, 379] width 1568 height 758
paste input "satisfaction with County communication and engagement"
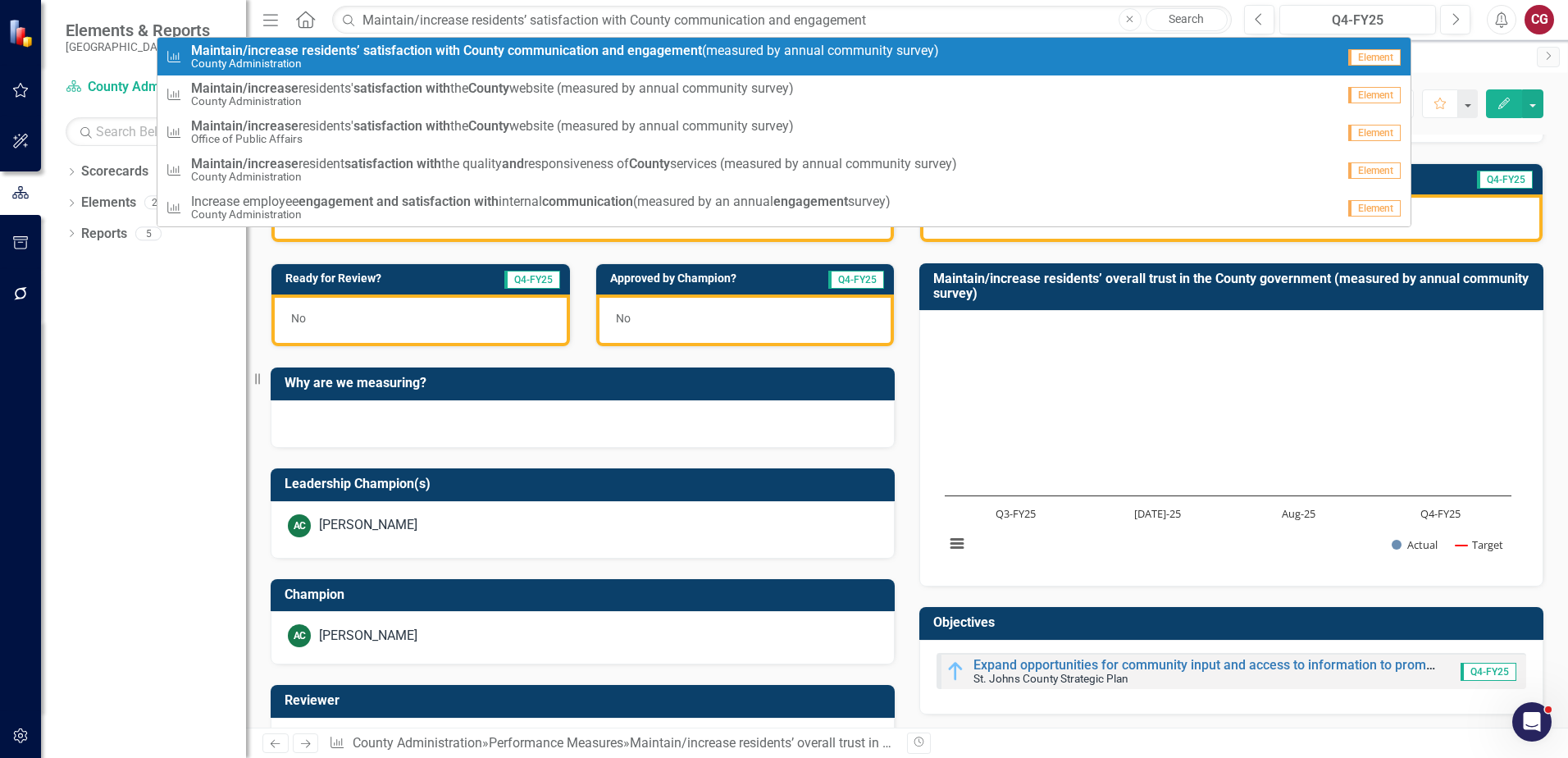
click at [615, 49] on strong "and" at bounding box center [613, 50] width 22 height 15
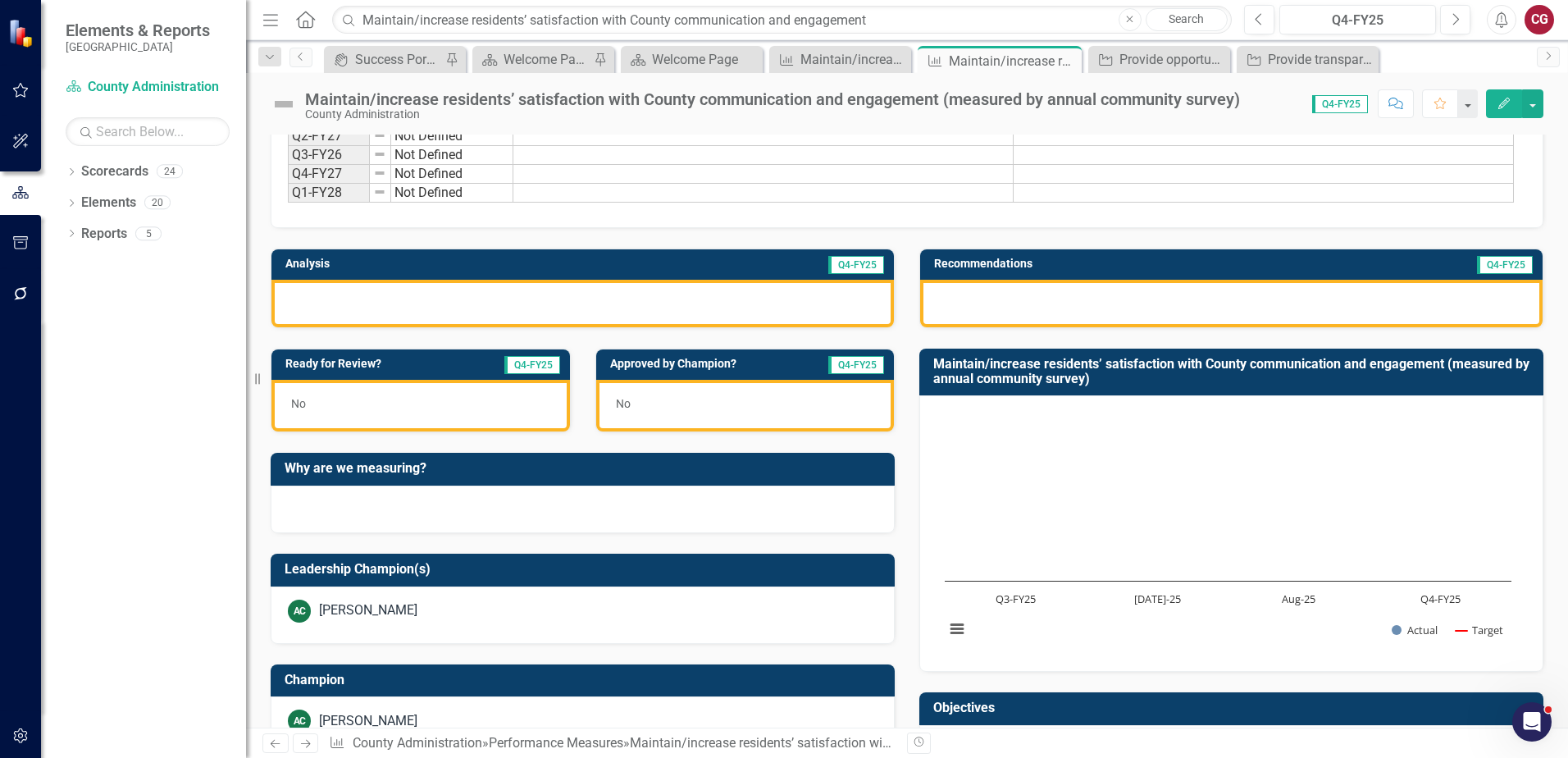
scroll to position [503, 0]
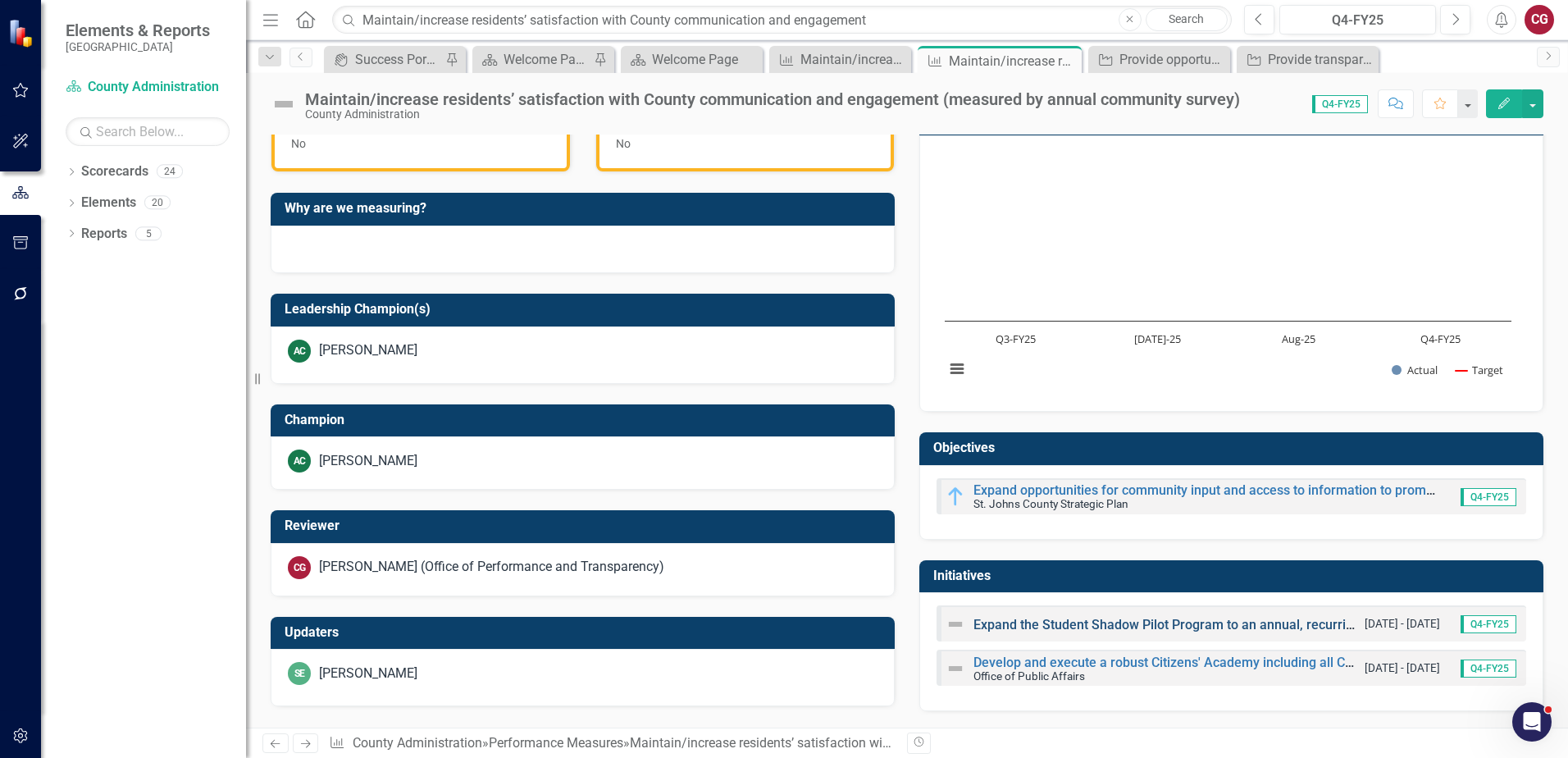
click at [1019, 625] on link "Expand the Student Shadow Pilot Program to an annual, recurring summer program" at bounding box center [1221, 624] width 494 height 15
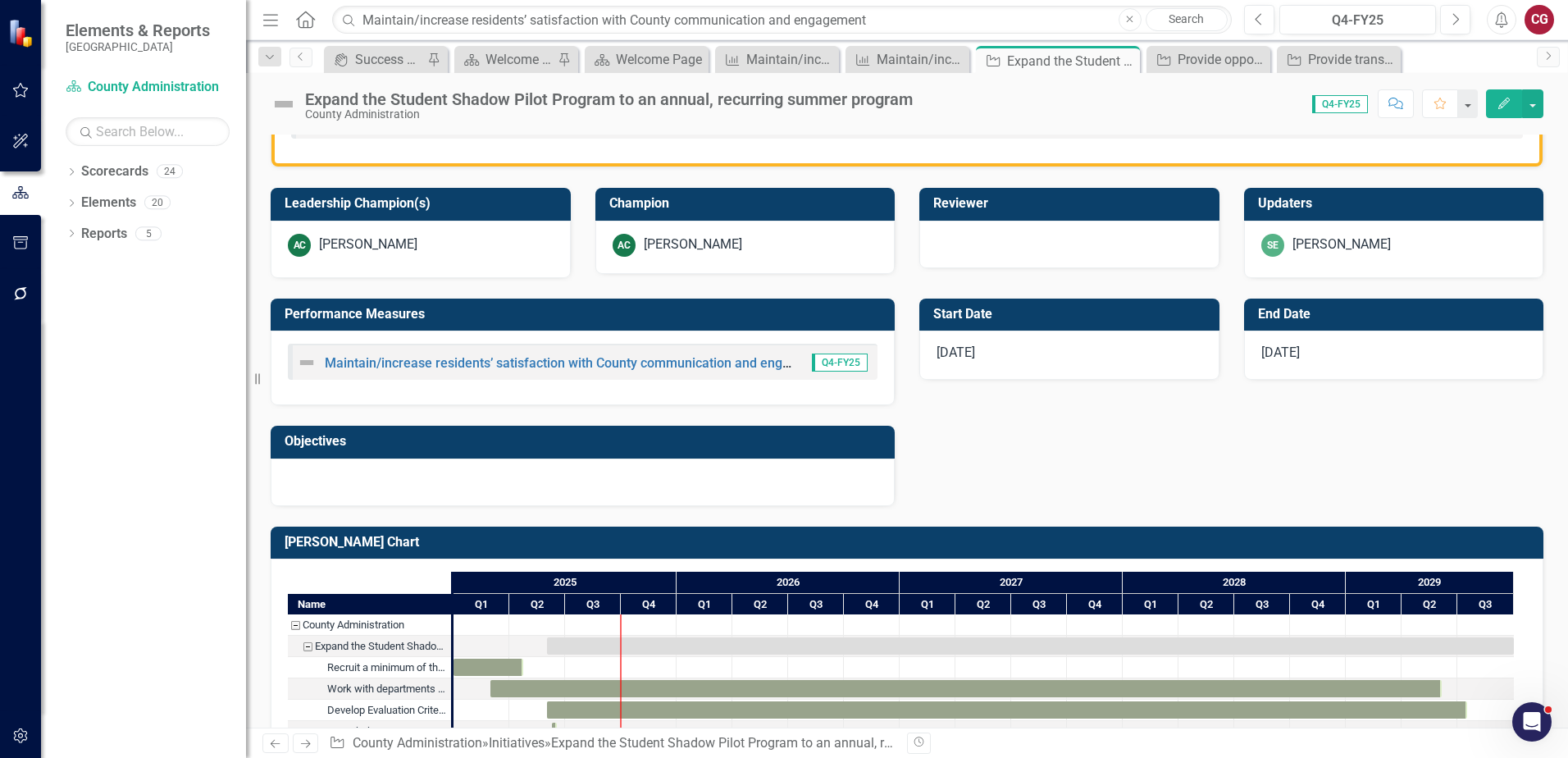
scroll to position [672, 0]
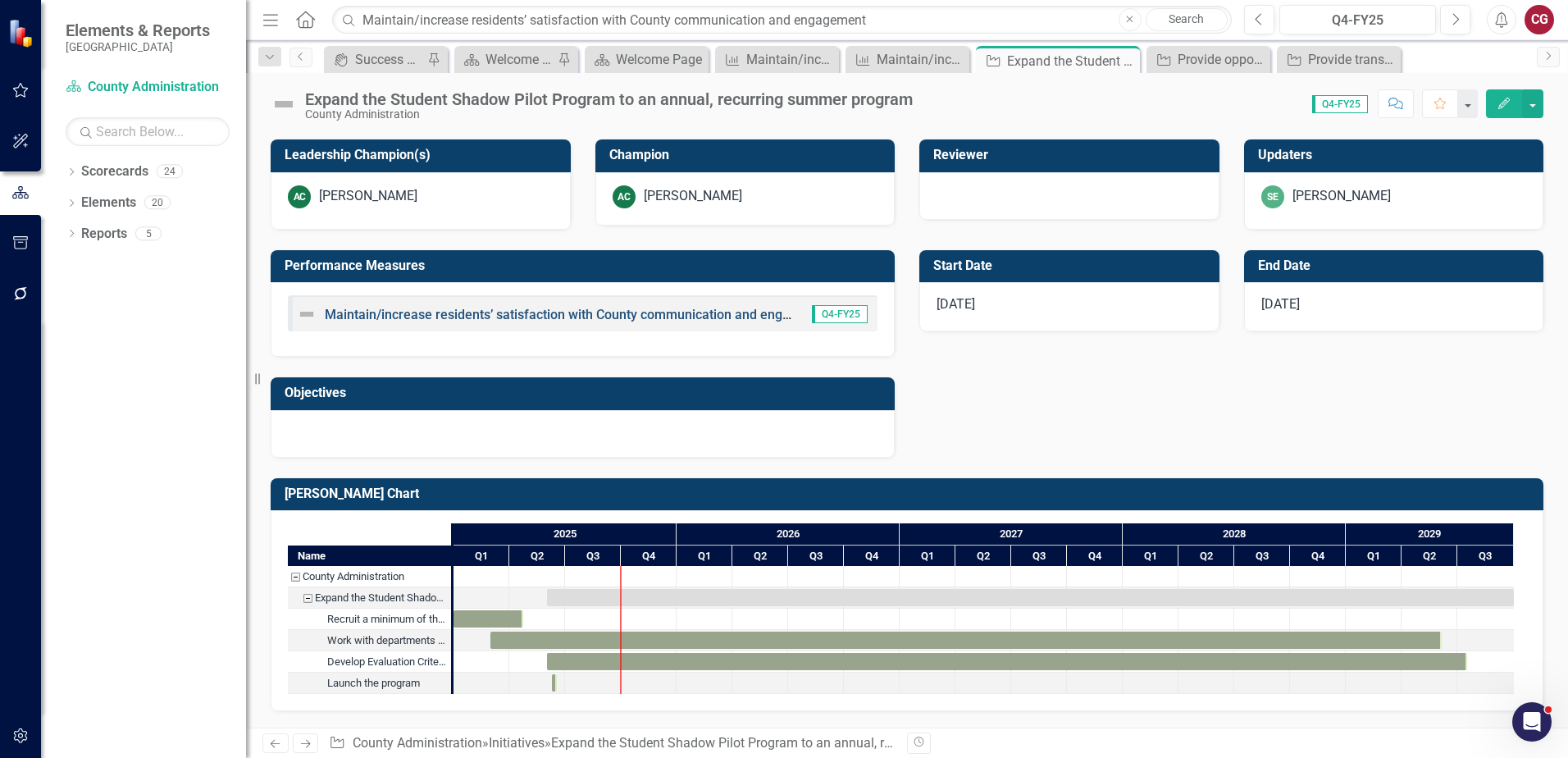
click at [498, 314] on link "Maintain/increase residents’ satisfaction with County communication and engagem…" at bounding box center [702, 314] width 755 height 15
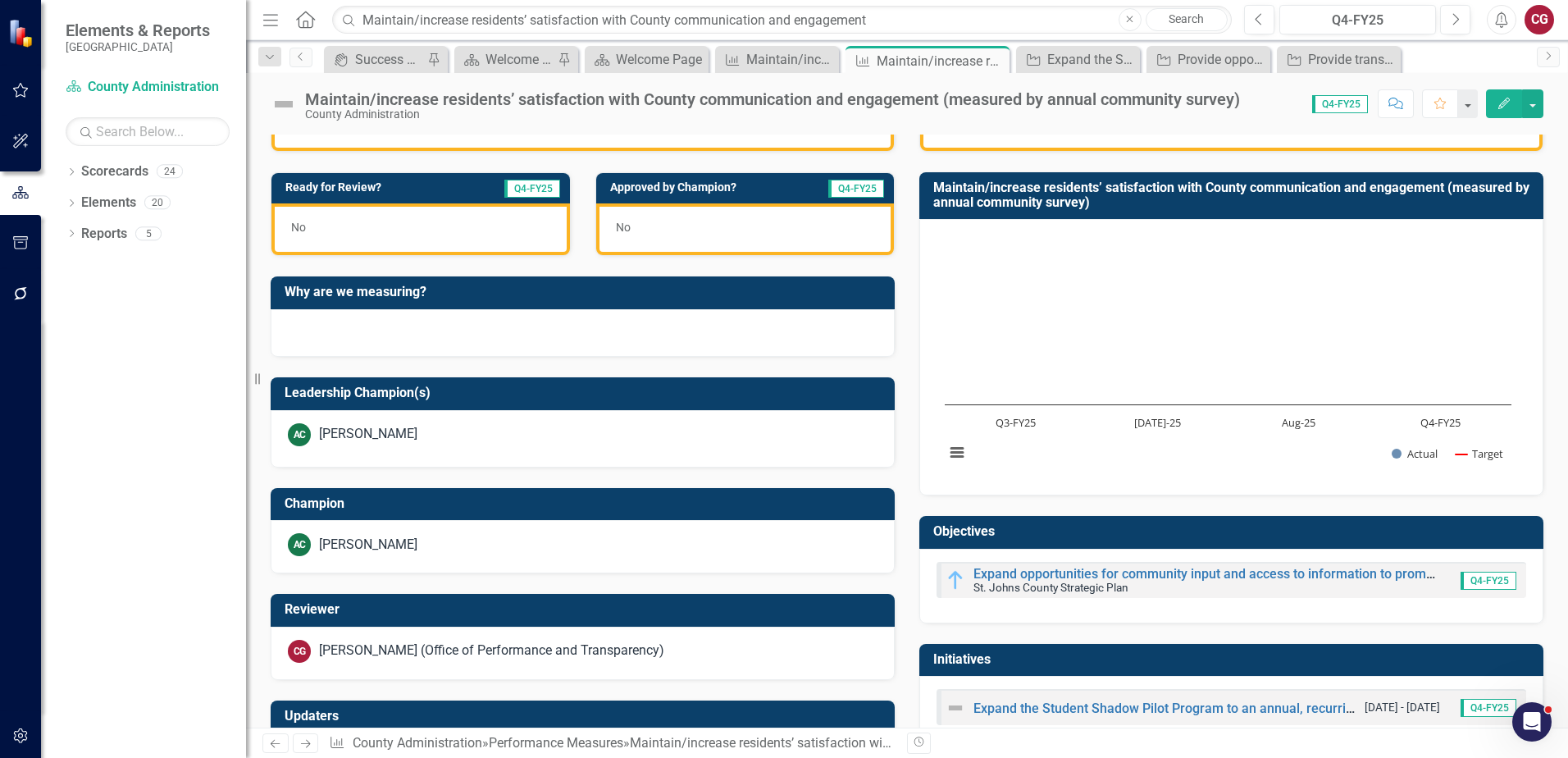
scroll to position [503, 0]
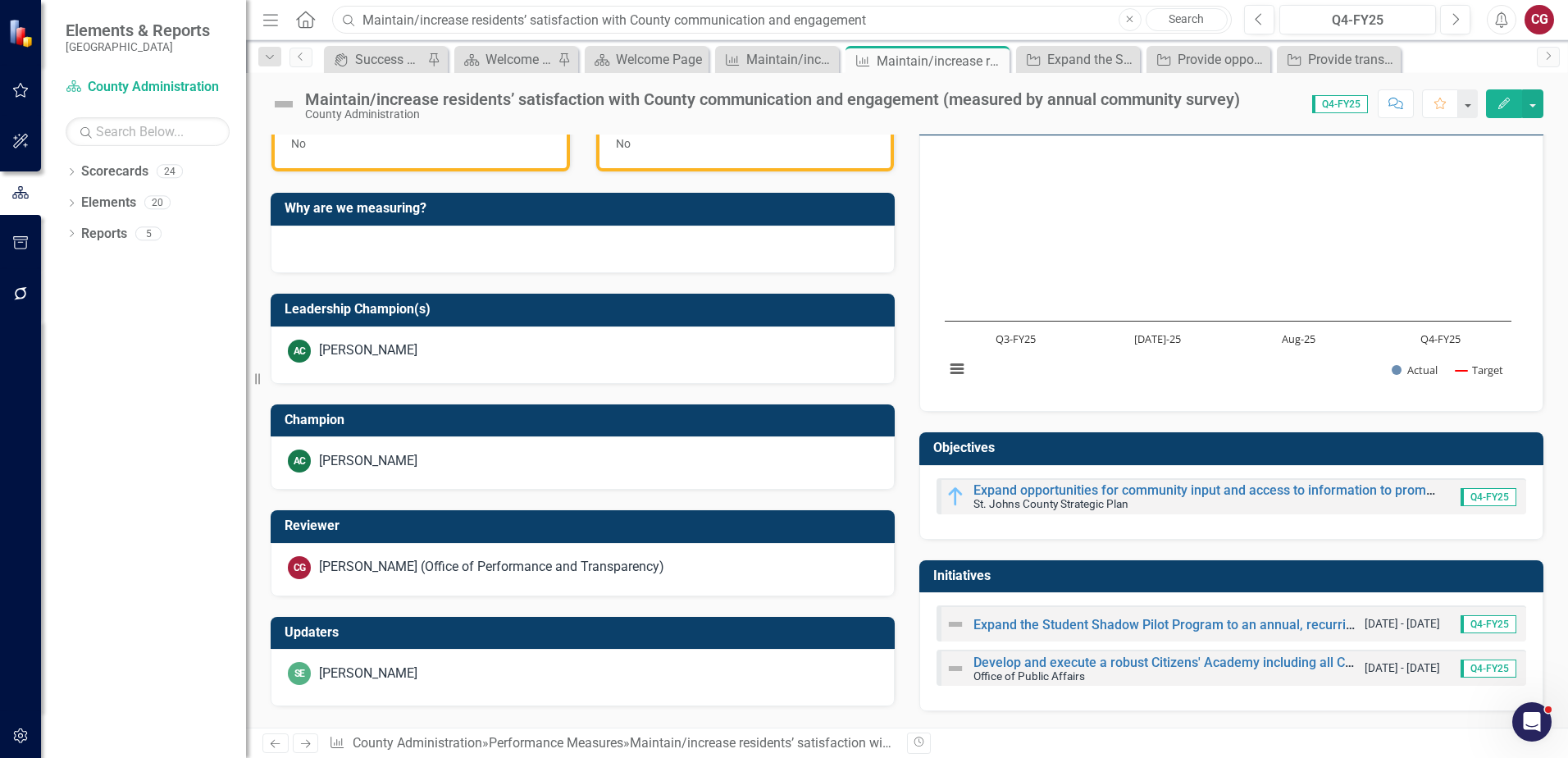
click at [456, 14] on input "Maintain/increase residents’ satisfaction with County communication and engagem…" at bounding box center [781, 20] width 900 height 29
drag, startPoint x: 942, startPoint y: 19, endPoint x: 161, endPoint y: -10, distance: 781.5
click at [161, 0] on html "Elements & Reports [GEOGRAPHIC_DATA] Scorecard County Administration Search Dro…" at bounding box center [784, 379] width 1568 height 758
paste input "Maintain/increase residents’ satisfaction with the County website (measured by …"
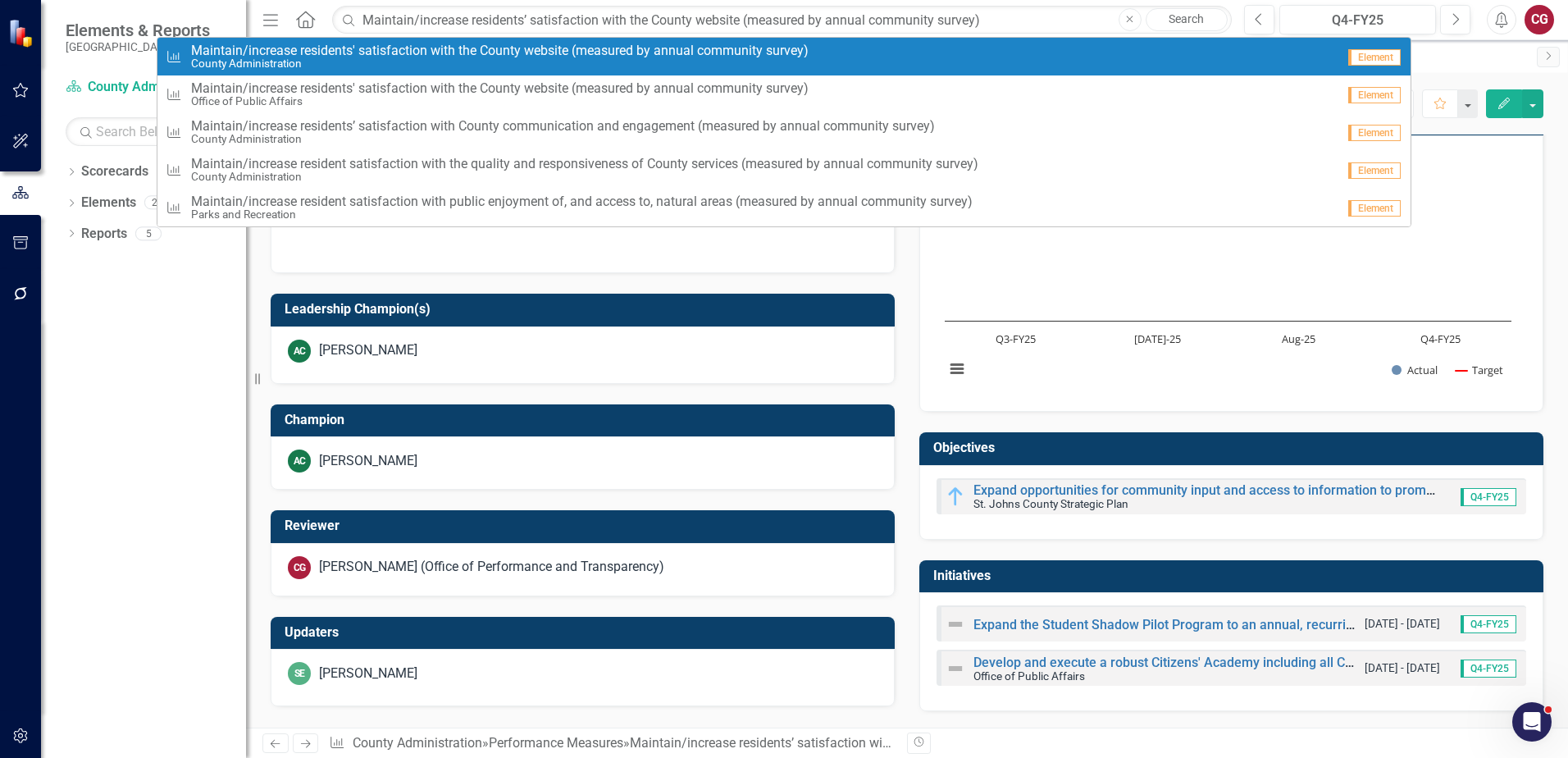
click at [547, 59] on small "County Administration" at bounding box center [499, 63] width 618 height 13
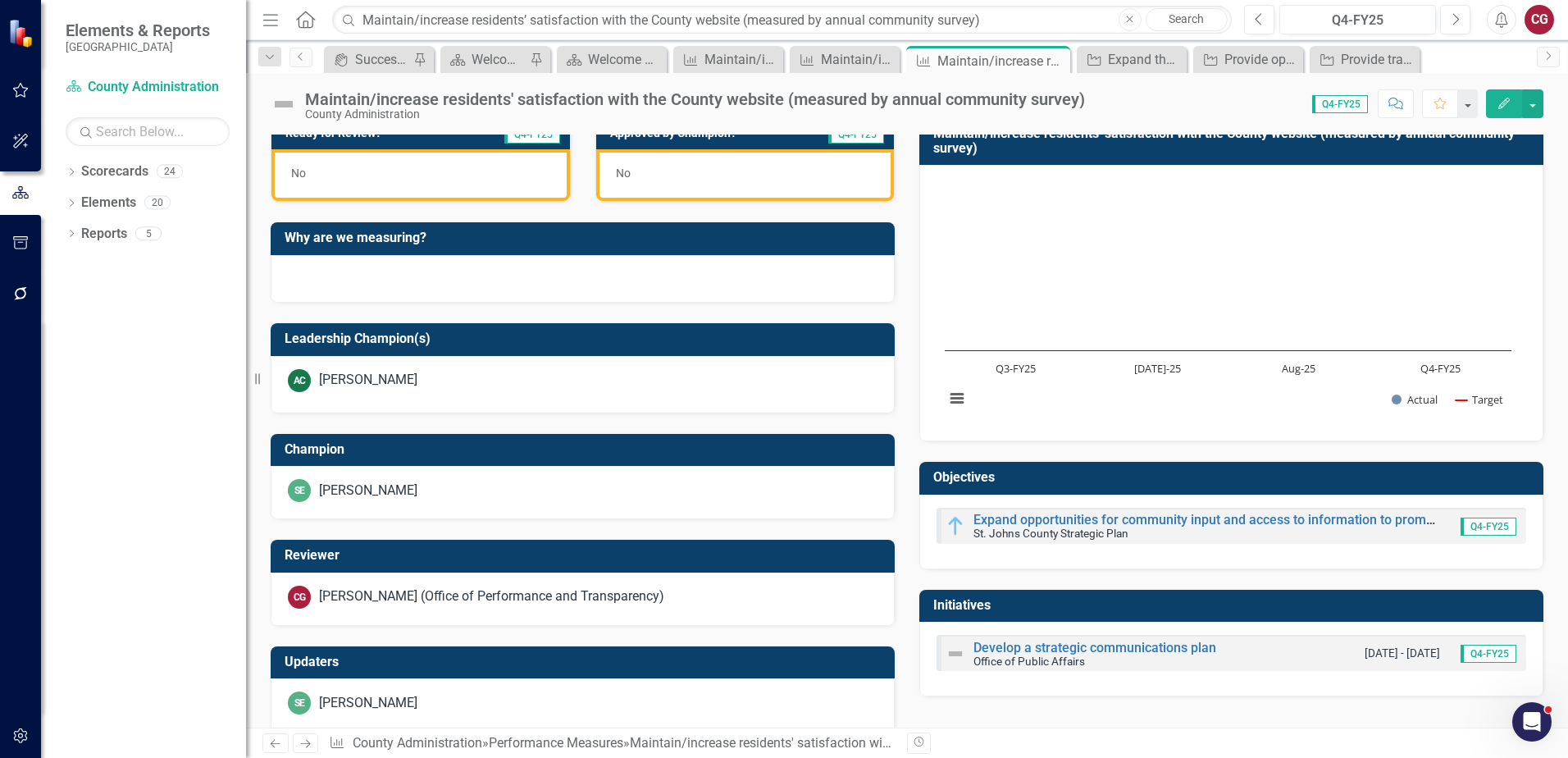
scroll to position [498, 0]
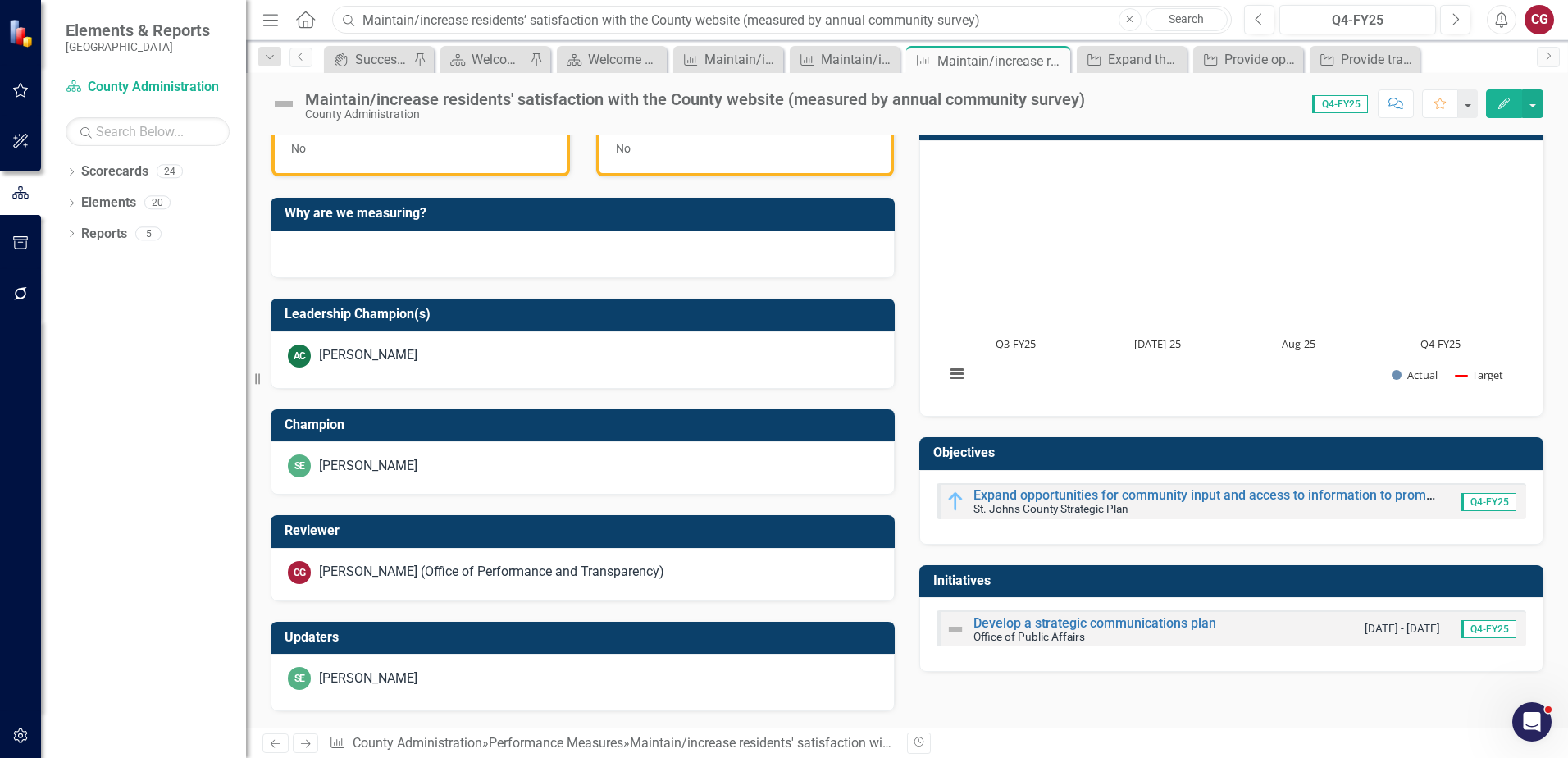
click at [513, 29] on input "Maintain/increase residents’ satisfaction with the County website (measured by …" at bounding box center [781, 20] width 900 height 29
drag, startPoint x: 1054, startPoint y: 22, endPoint x: 230, endPoint y: -29, distance: 825.6
click at [230, 0] on html "Elements & Reports [GEOGRAPHIC_DATA] Scorecard County Administration Search Dro…" at bounding box center [784, 379] width 1568 height 758
paste input "Maintain/increase residents’ satisfaction with County communication and engagem…"
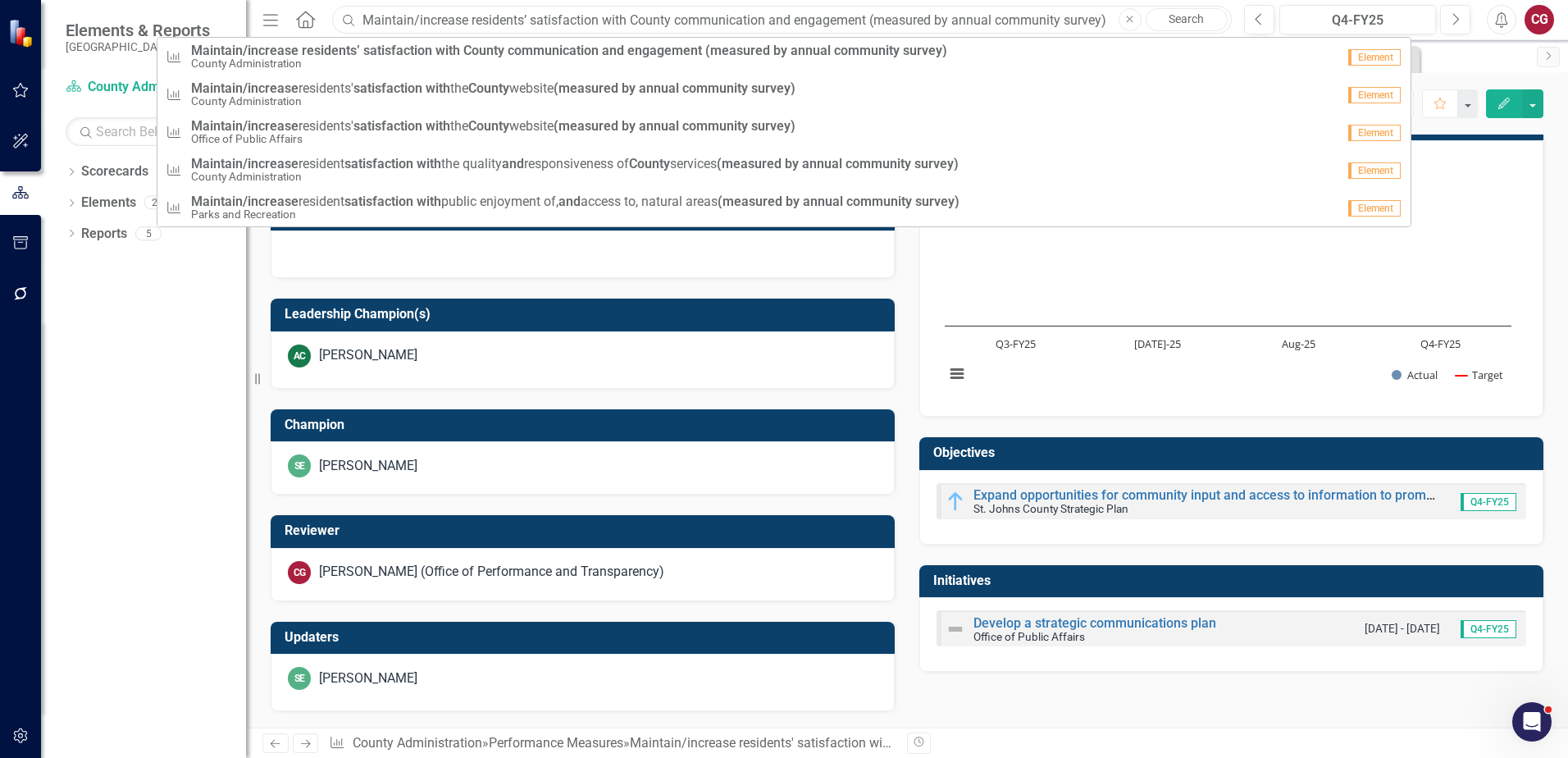
type input "Maintain/increase residents’ satisfaction with County communication and engagem…"
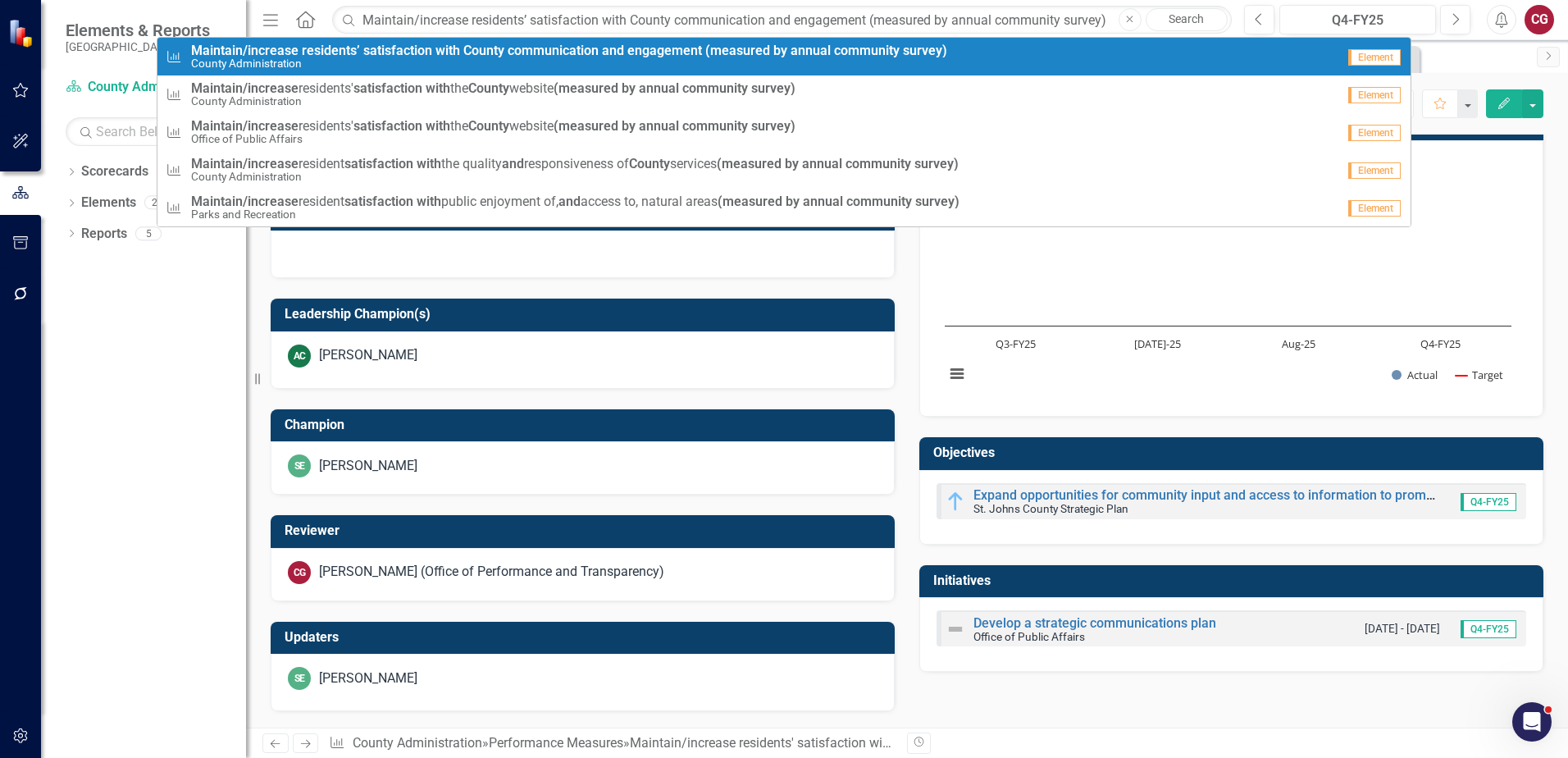
click at [723, 66] on small "County Administration" at bounding box center [569, 63] width 756 height 13
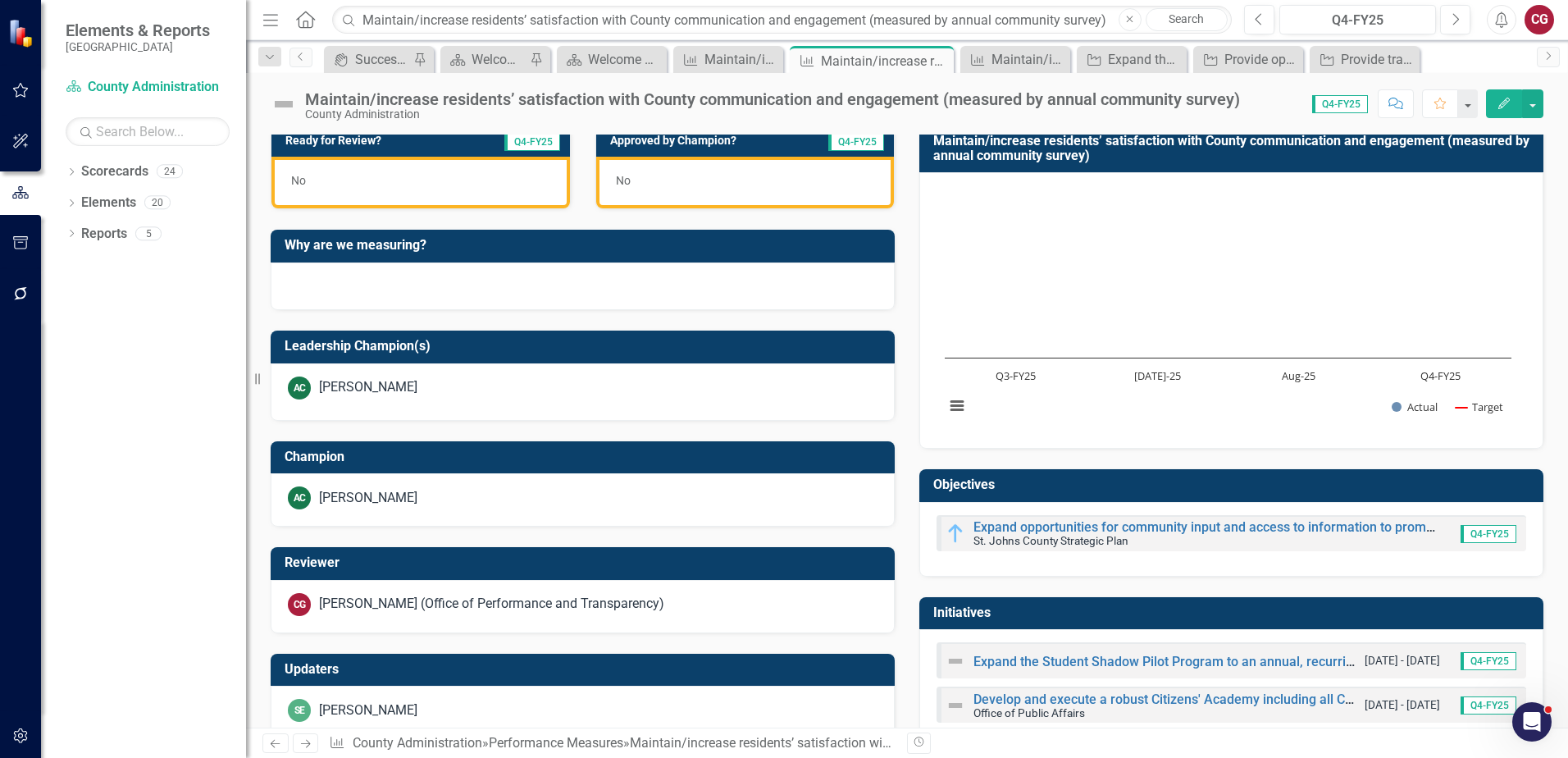
scroll to position [503, 0]
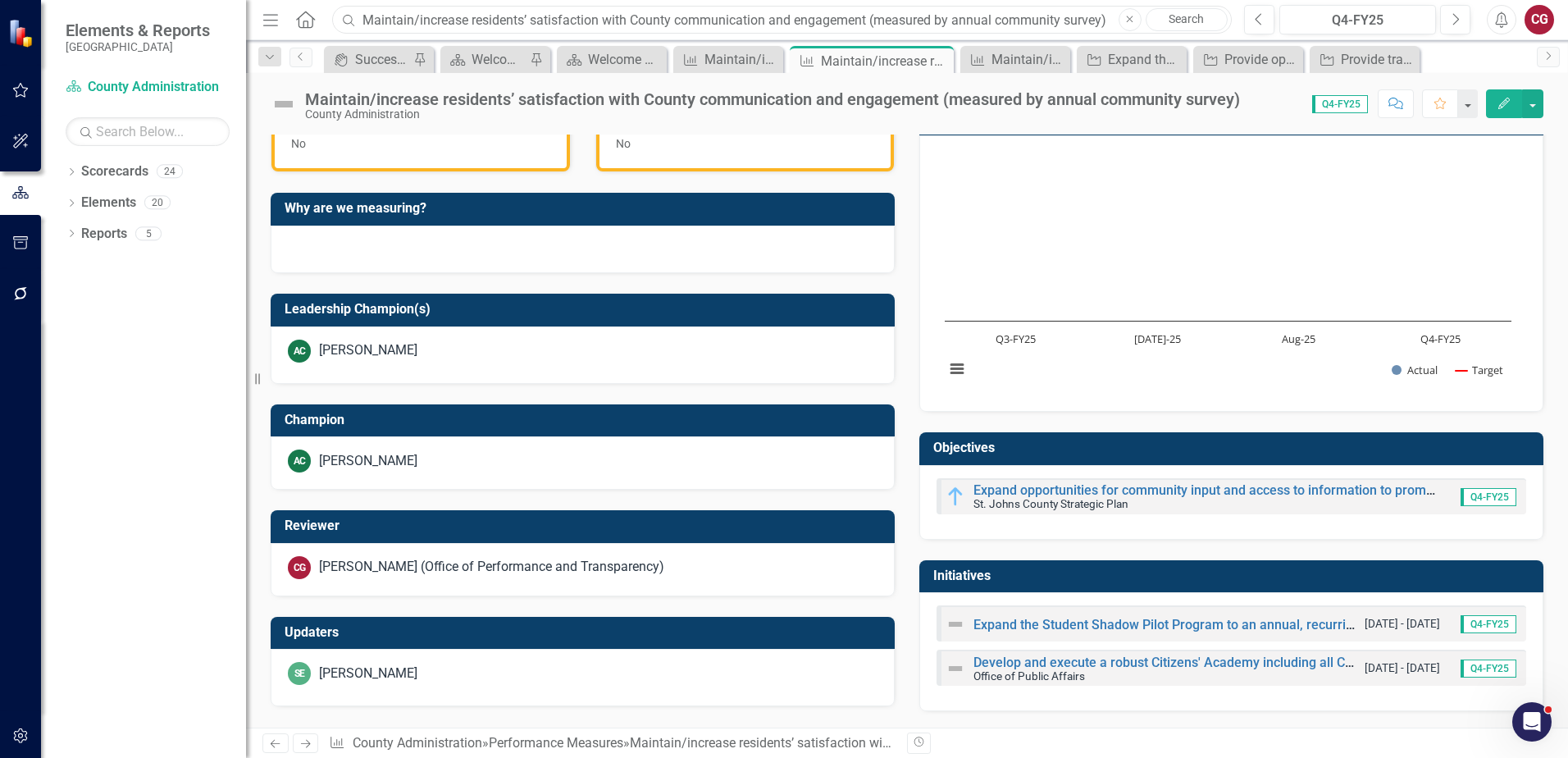
click at [500, 20] on input "Maintain/increase residents’ satisfaction with County communication and engagem…" at bounding box center [781, 20] width 900 height 29
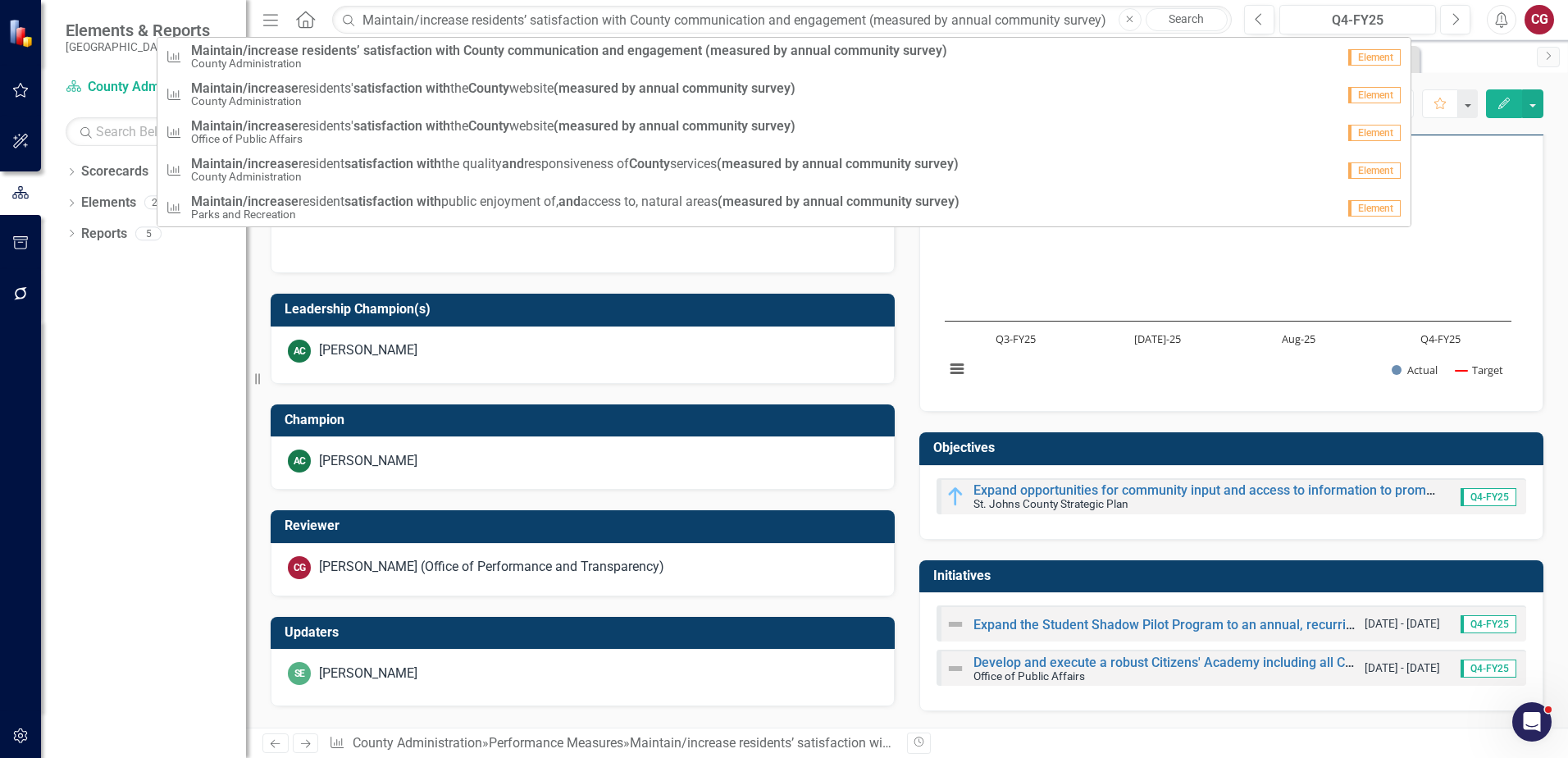
click at [1129, 15] on icon "Close" at bounding box center [1129, 19] width 7 height 10
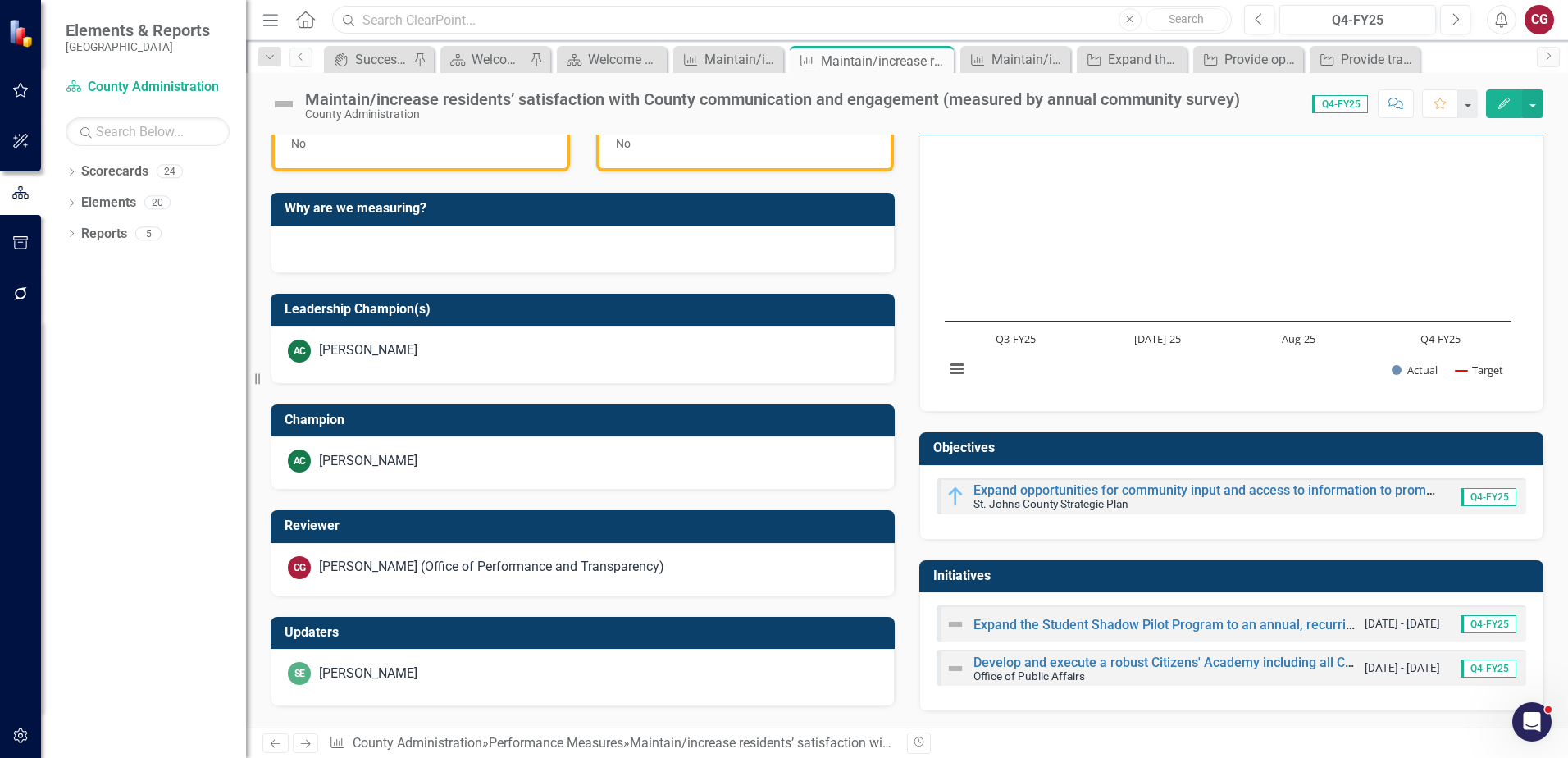
click at [771, 19] on input "text" at bounding box center [781, 20] width 900 height 29
paste input "Maintain/increase resident satisfaction with the quality and responsiveness of …"
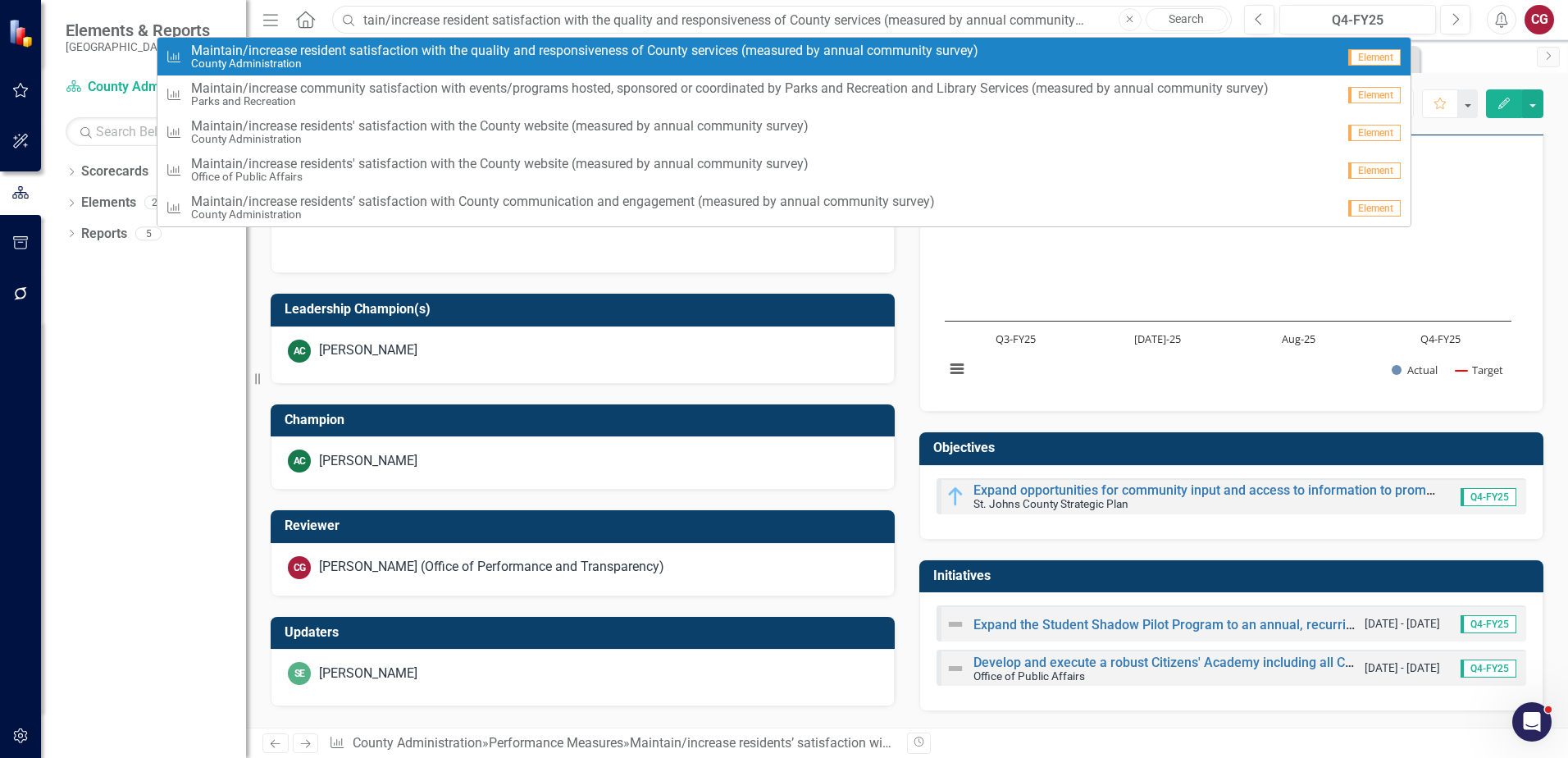
type input "Maintain/increase resident satisfaction with the quality and responsiveness of …"
click at [583, 63] on small "County Administration" at bounding box center [584, 63] width 788 height 13
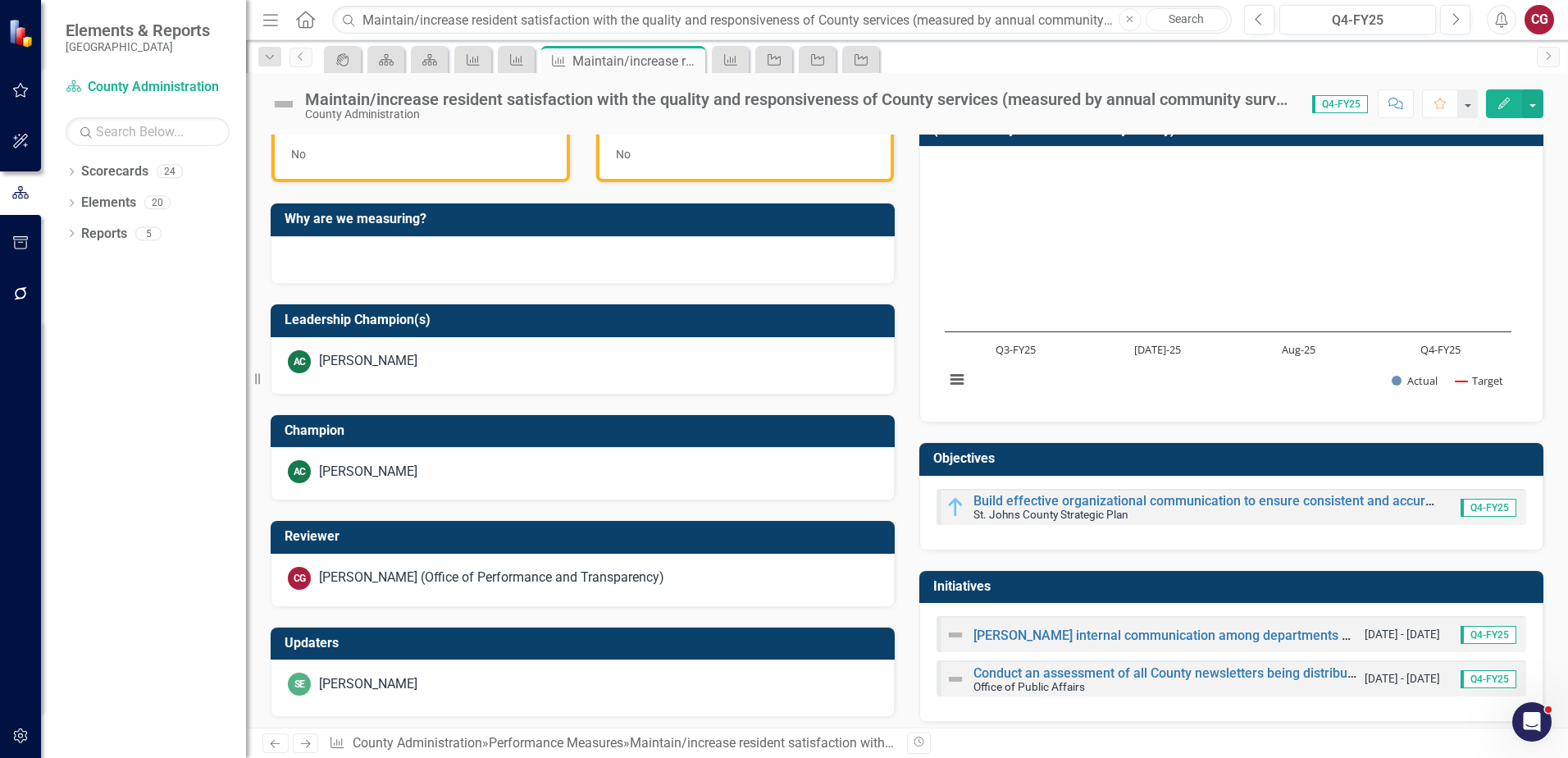
scroll to position [503, 0]
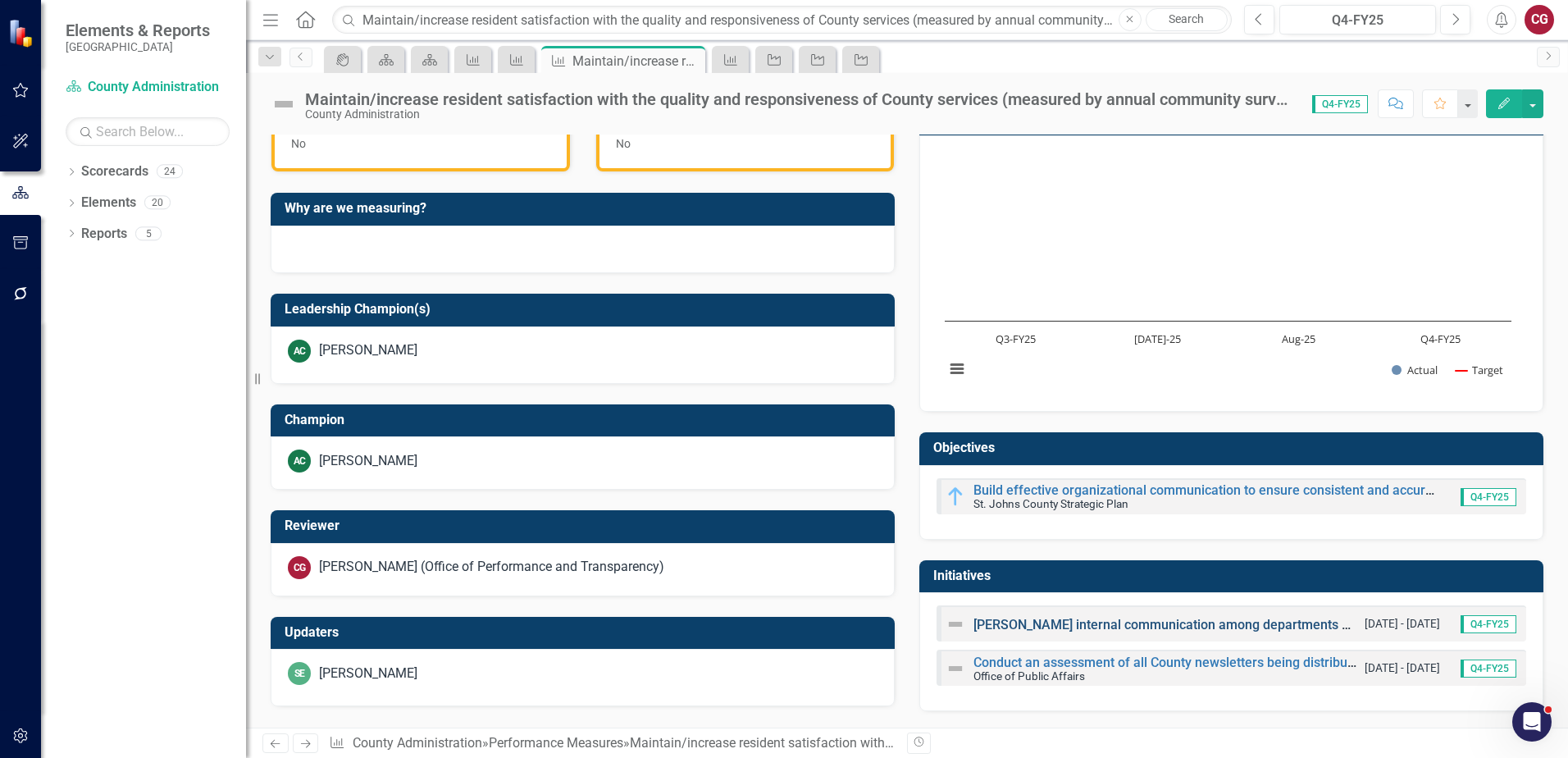
click at [1072, 624] on link "[PERSON_NAME] internal communication among departments and county administration" at bounding box center [1234, 624] width 522 height 15
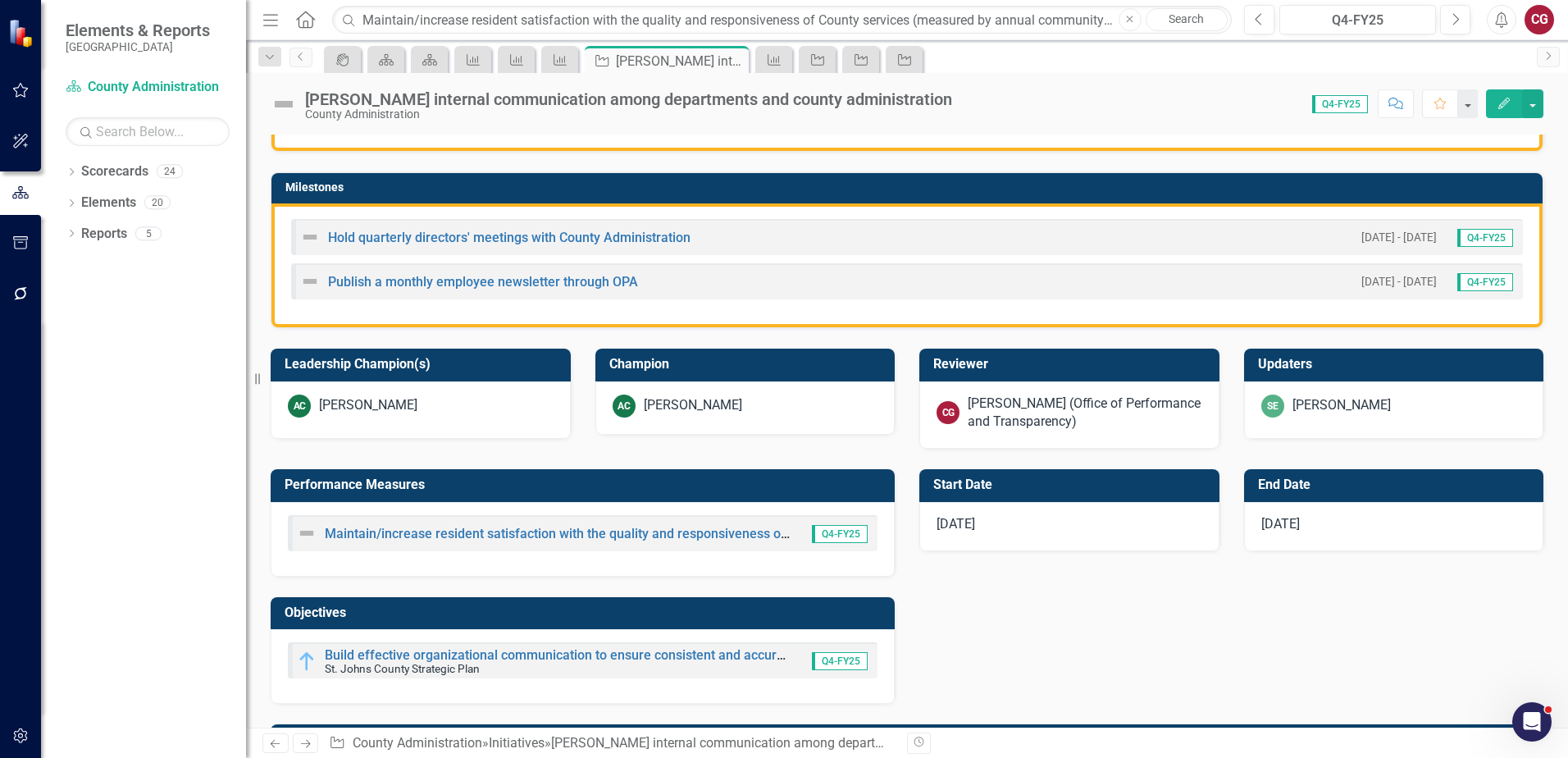
scroll to position [411, 0]
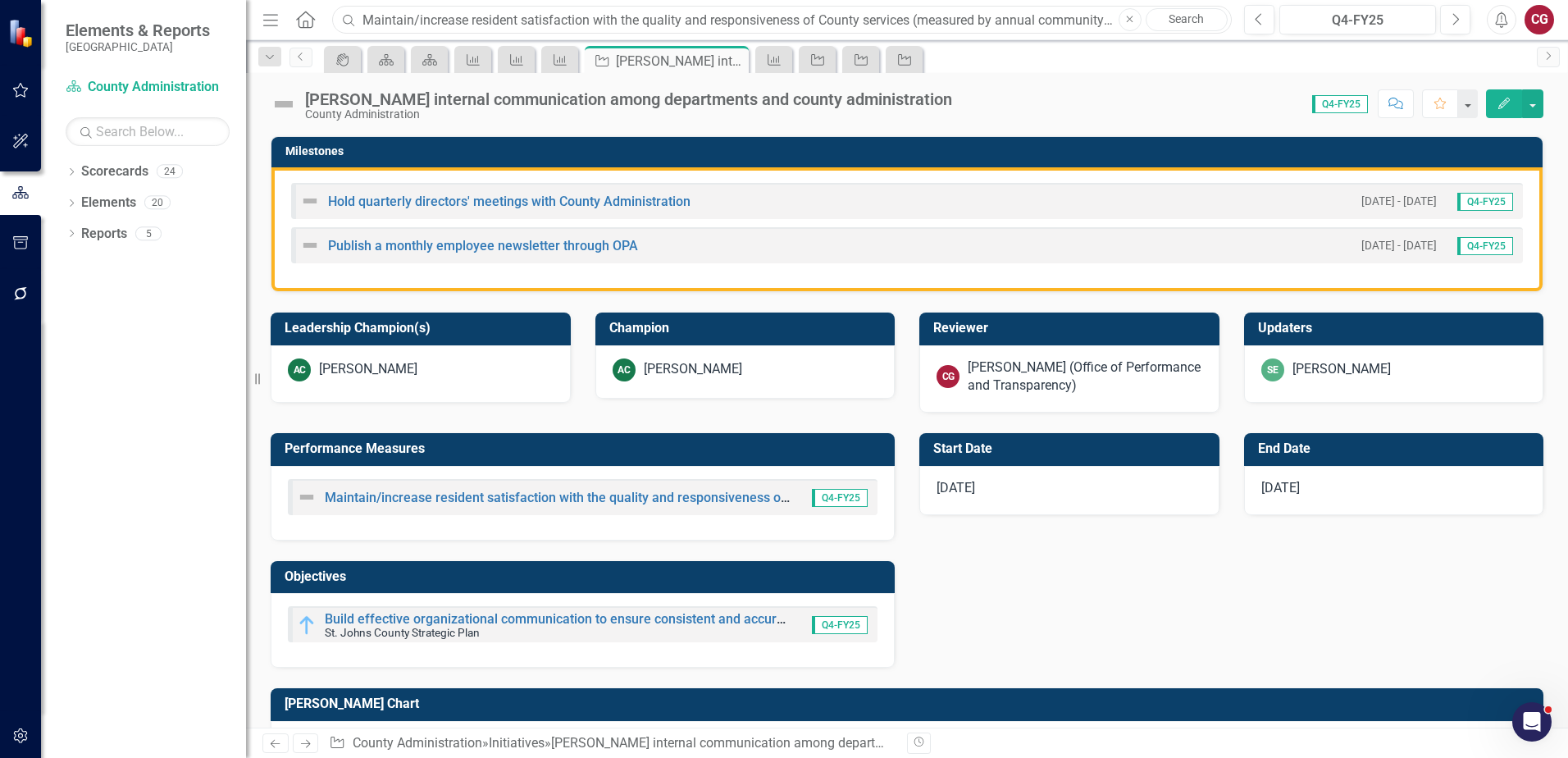
click at [550, 17] on input "Maintain/increase resident satisfaction with the quality and responsiveness of …" at bounding box center [781, 20] width 900 height 29
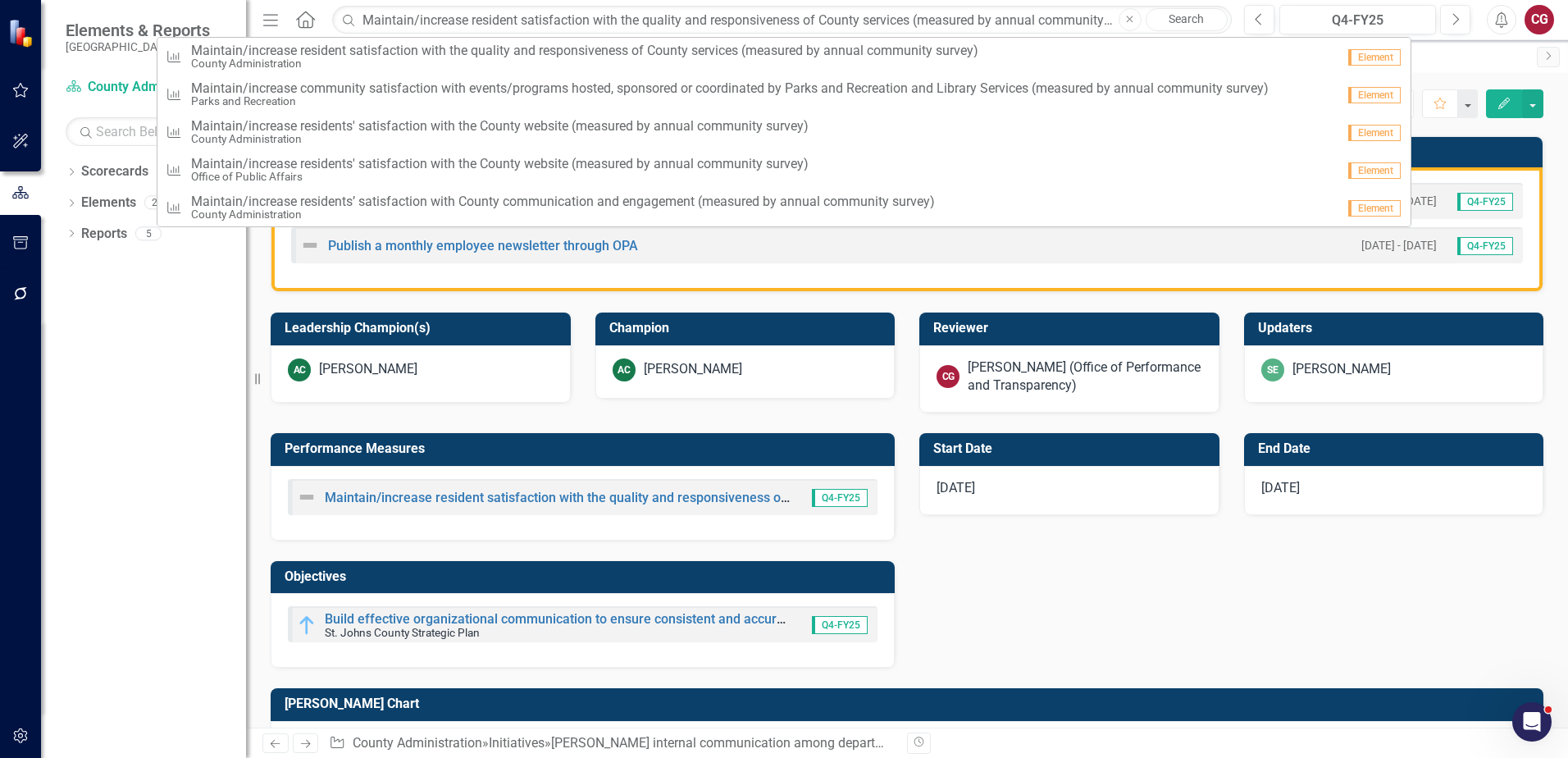
click at [1130, 20] on icon "Close" at bounding box center [1129, 19] width 7 height 10
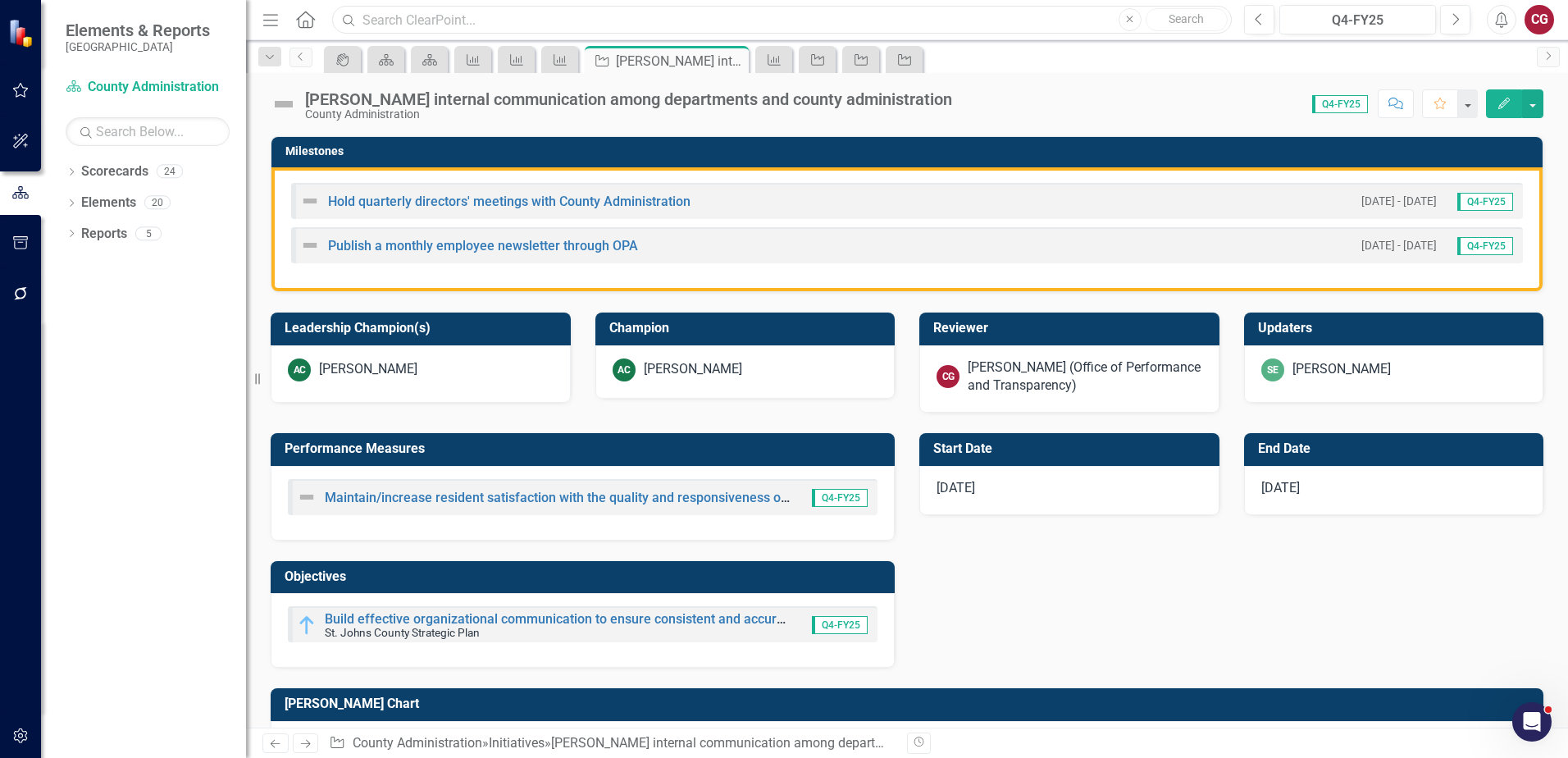
click at [911, 23] on input "text" at bounding box center [781, 20] width 900 height 29
paste input "Maintain/increase community satisfaction with events/programs hosted, sponsored…"
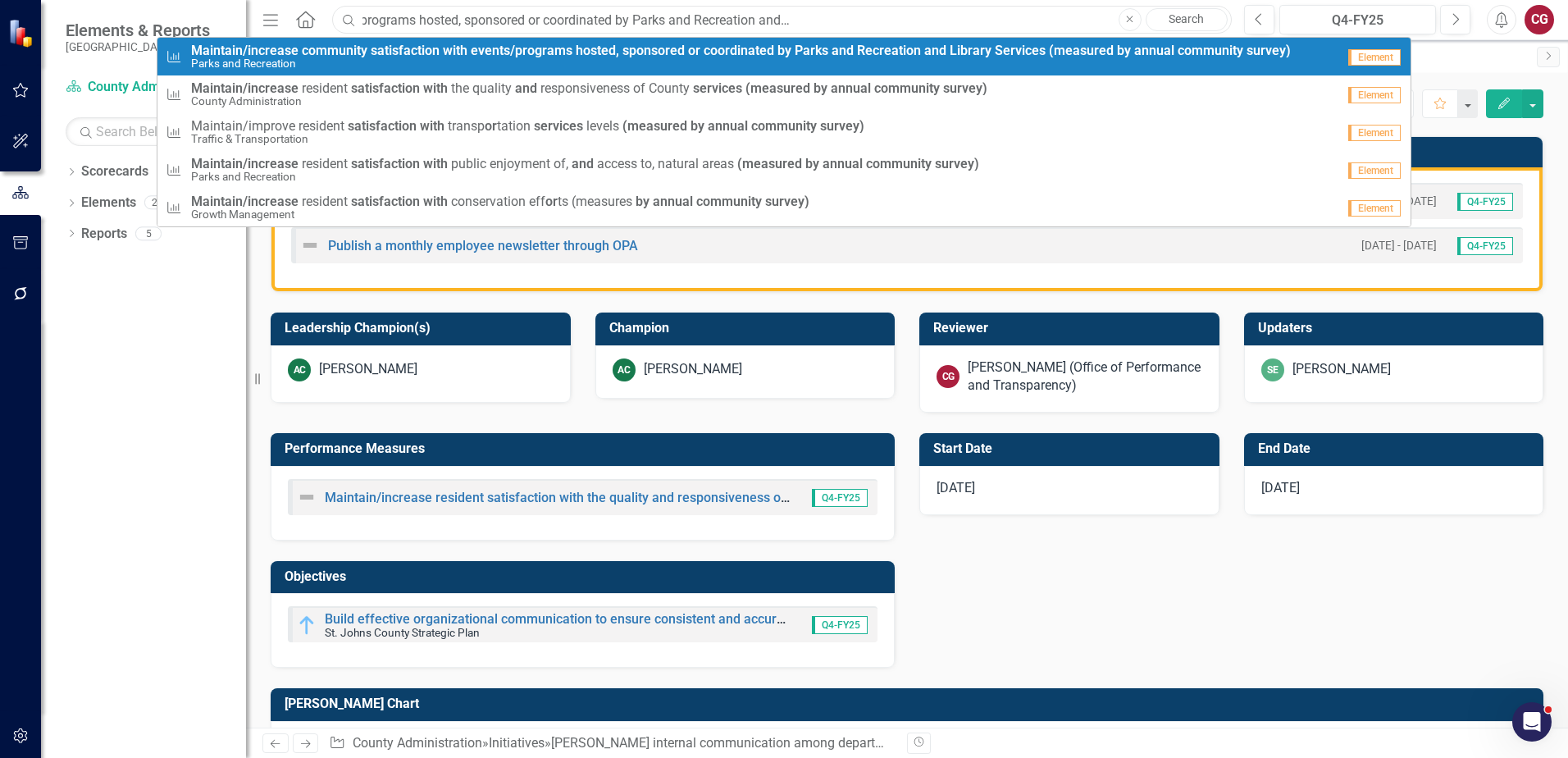
type input "Maintain/increase community satisfaction with events/programs hosted, sponsored…"
click at [864, 49] on strong "Recreation" at bounding box center [889, 50] width 64 height 15
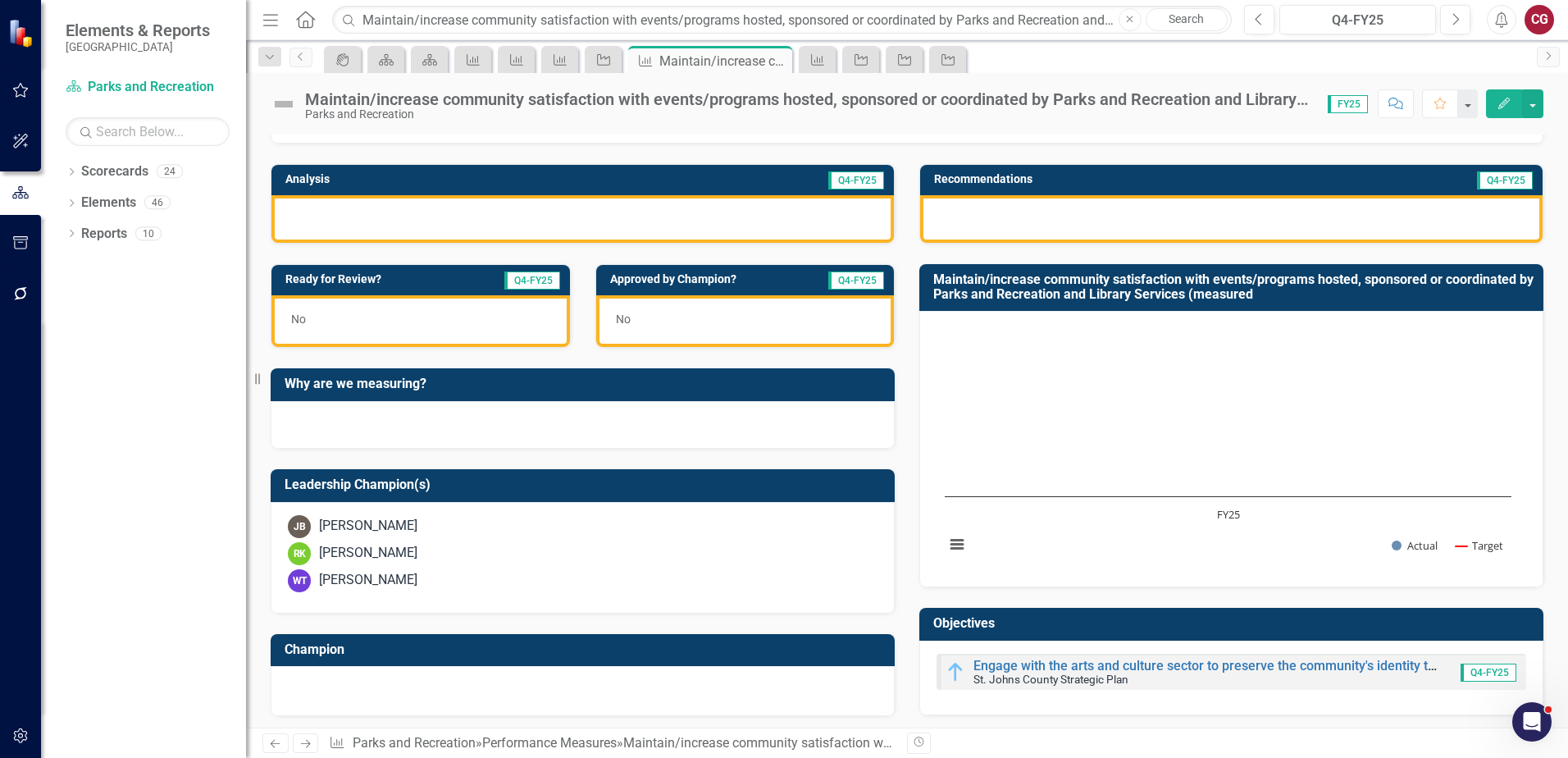
scroll to position [246, 0]
